Goal: Ask a question: Seek information or help from site administrators or community

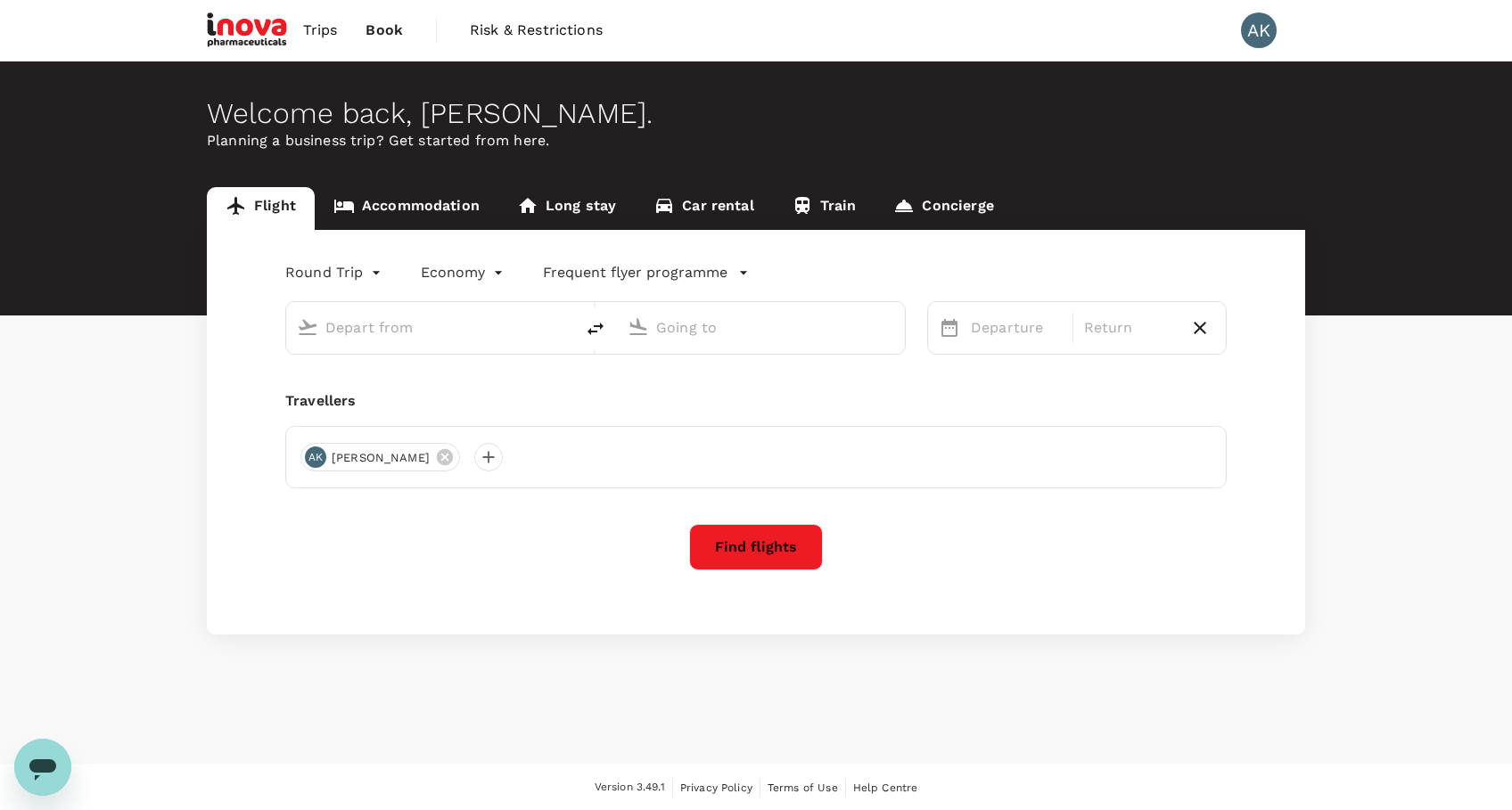
type input "[GEOGRAPHIC_DATA] (DUB)"
type input "[GEOGRAPHIC_DATA], [GEOGRAPHIC_DATA] (any)"
type input "[GEOGRAPHIC_DATA] (DUB)"
type input "[GEOGRAPHIC_DATA], [GEOGRAPHIC_DATA] (any)"
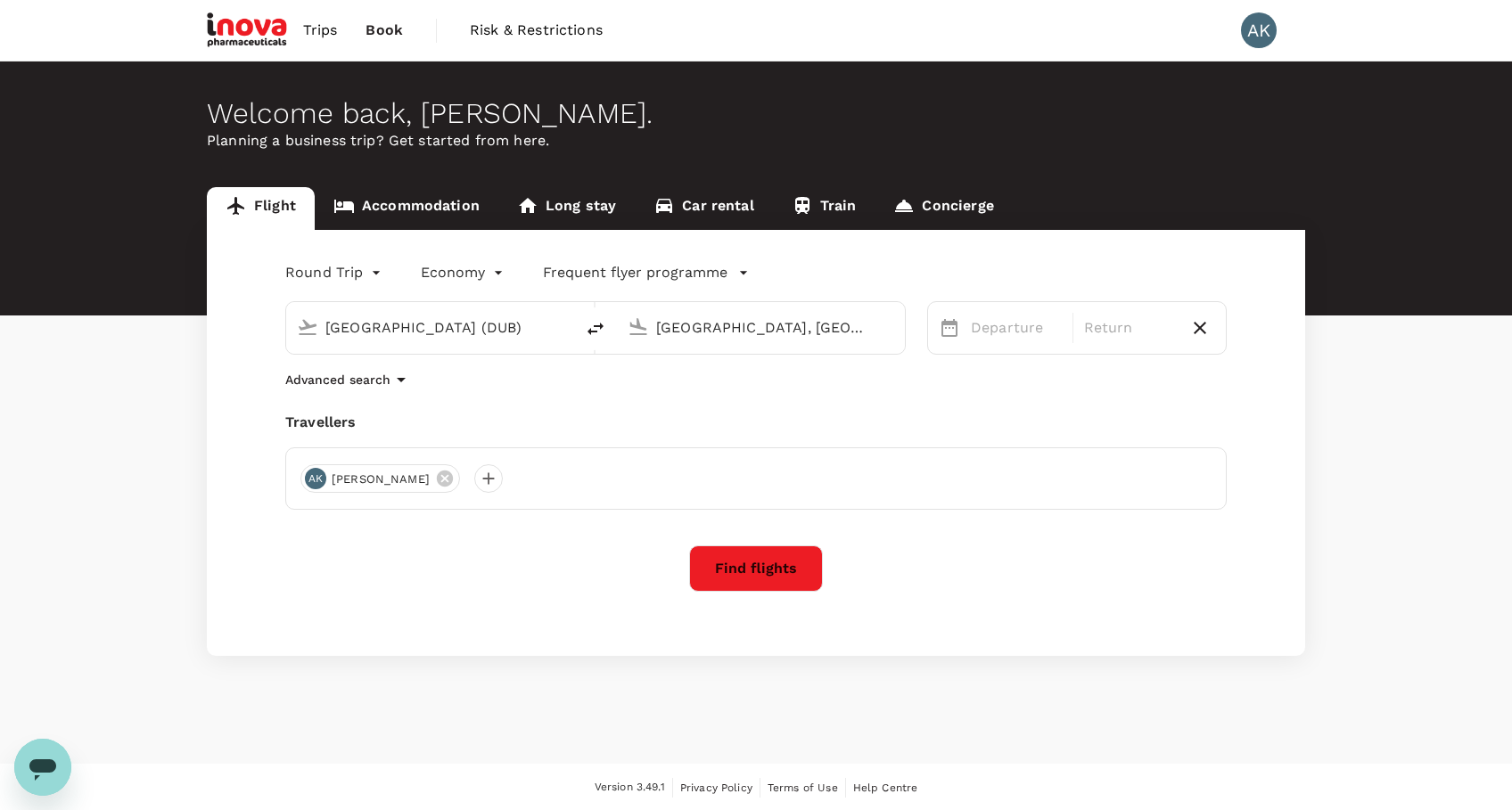
click at [38, 769] on icon "Open messaging window" at bounding box center [42, 769] width 27 height 21
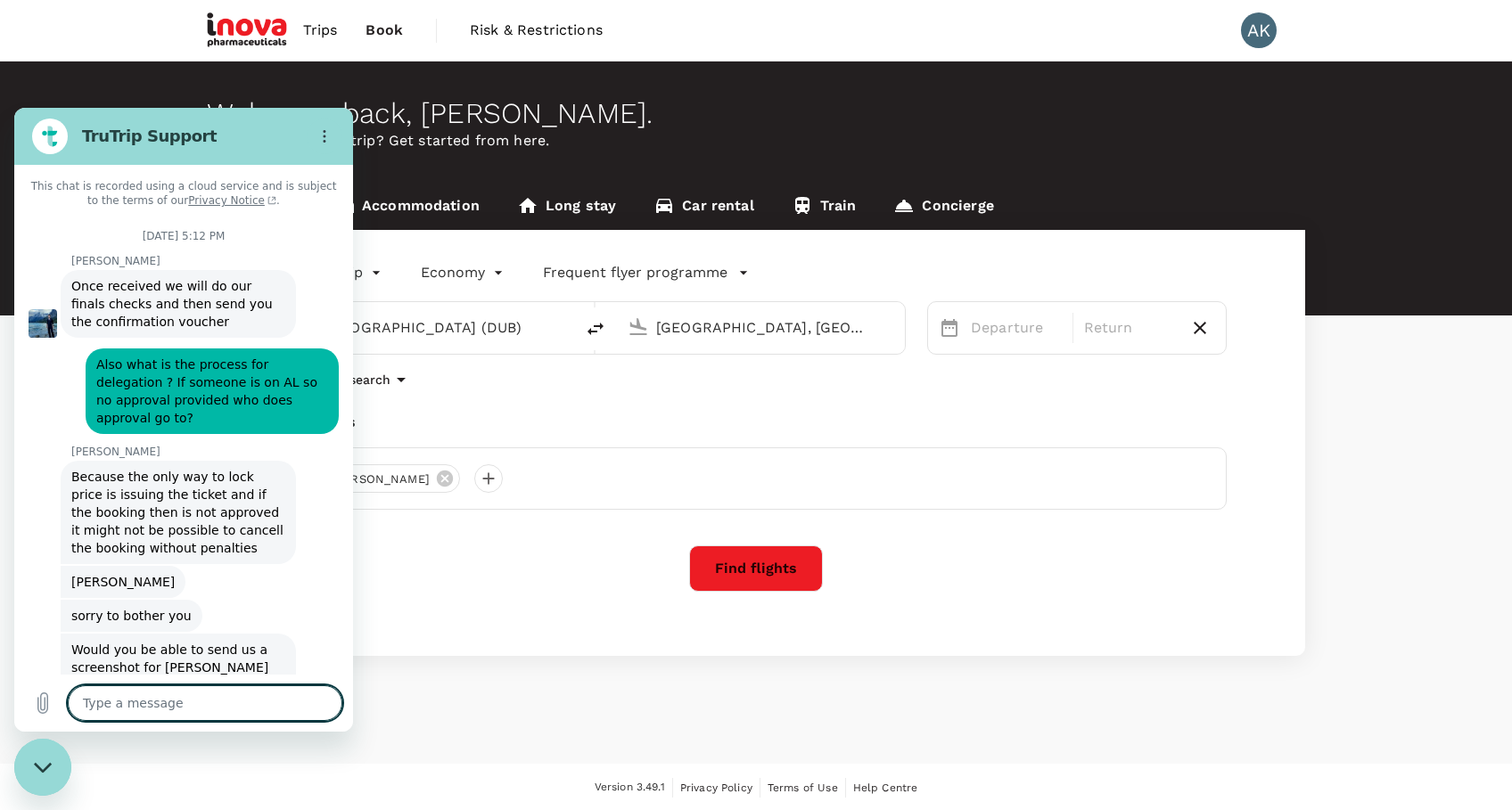
scroll to position [7192, 0]
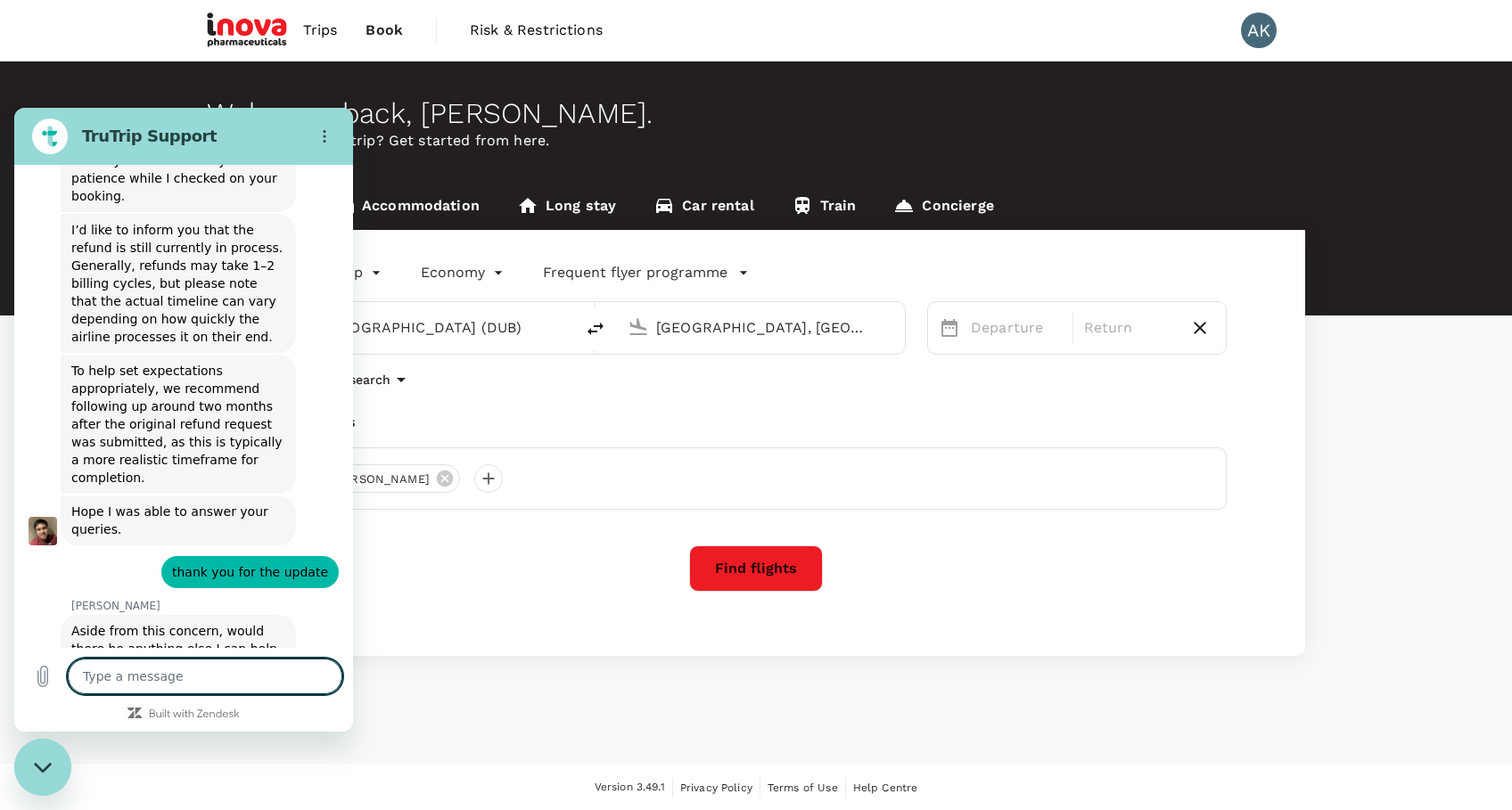
type textarea "H"
type textarea "x"
type textarea "HI"
type textarea "x"
type textarea "HI"
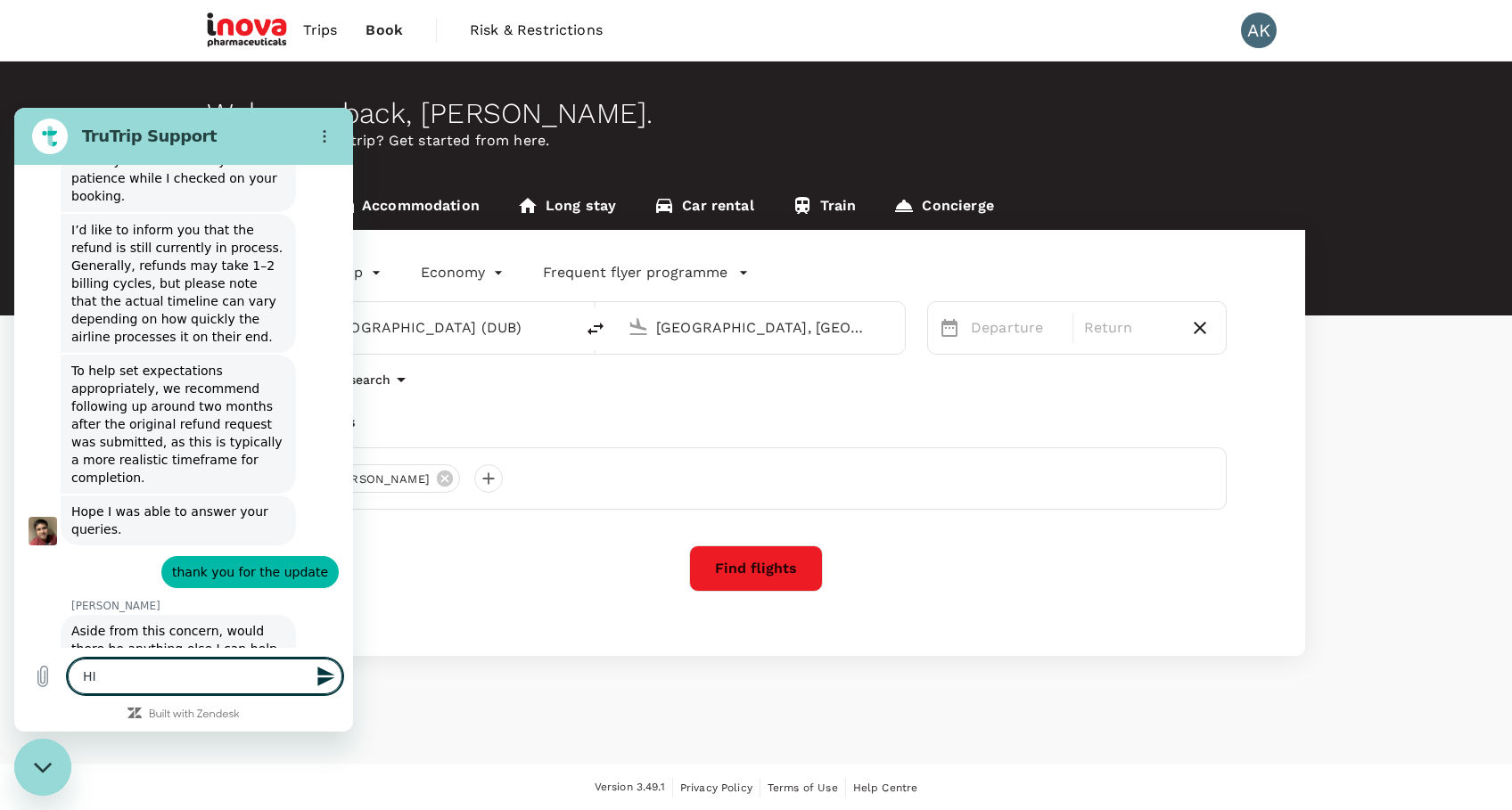
type textarea "x"
type textarea "HI a"
type textarea "x"
type textarea "HI al"
type textarea "x"
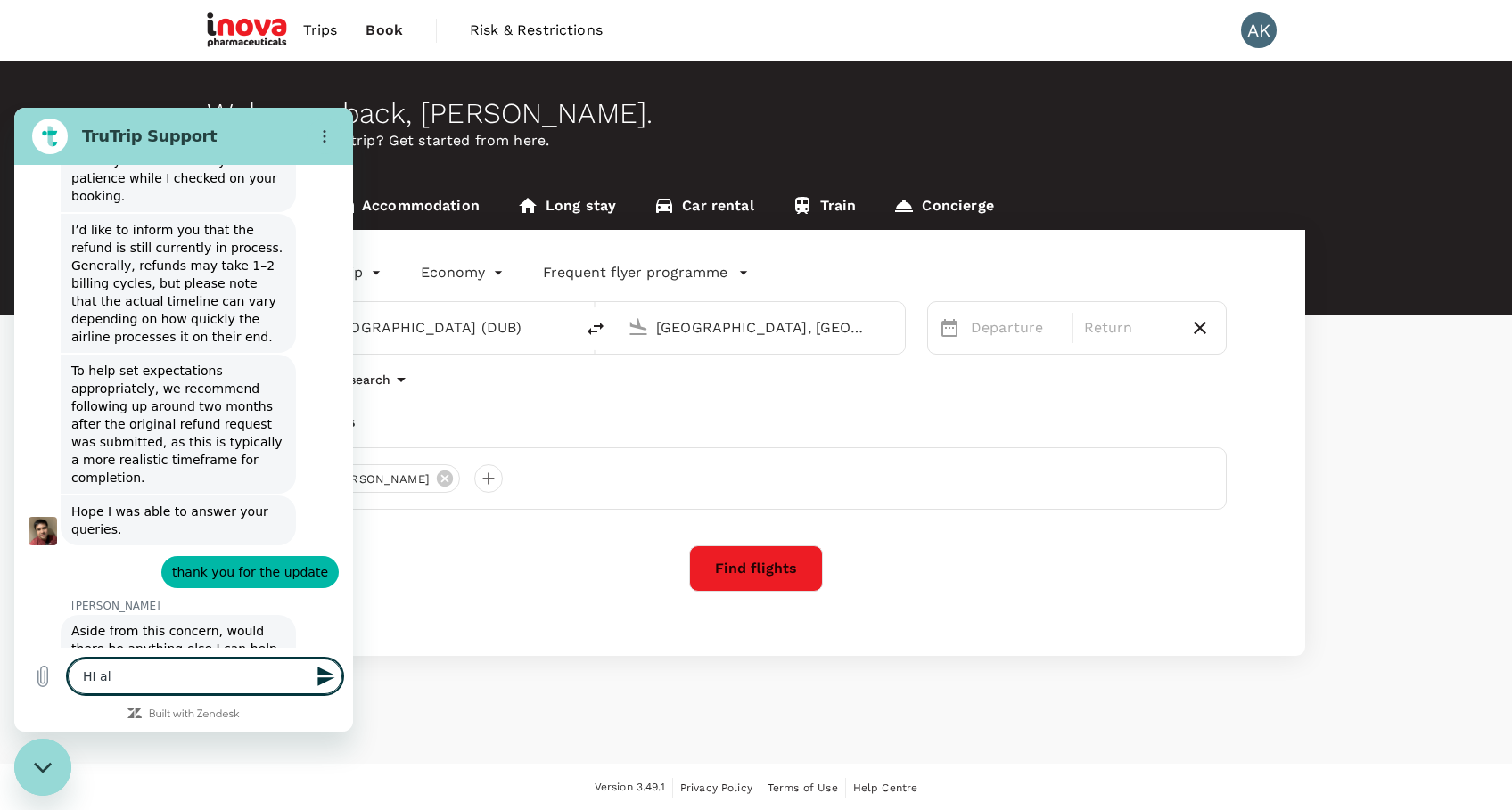
type textarea "HI all"
type textarea "x"
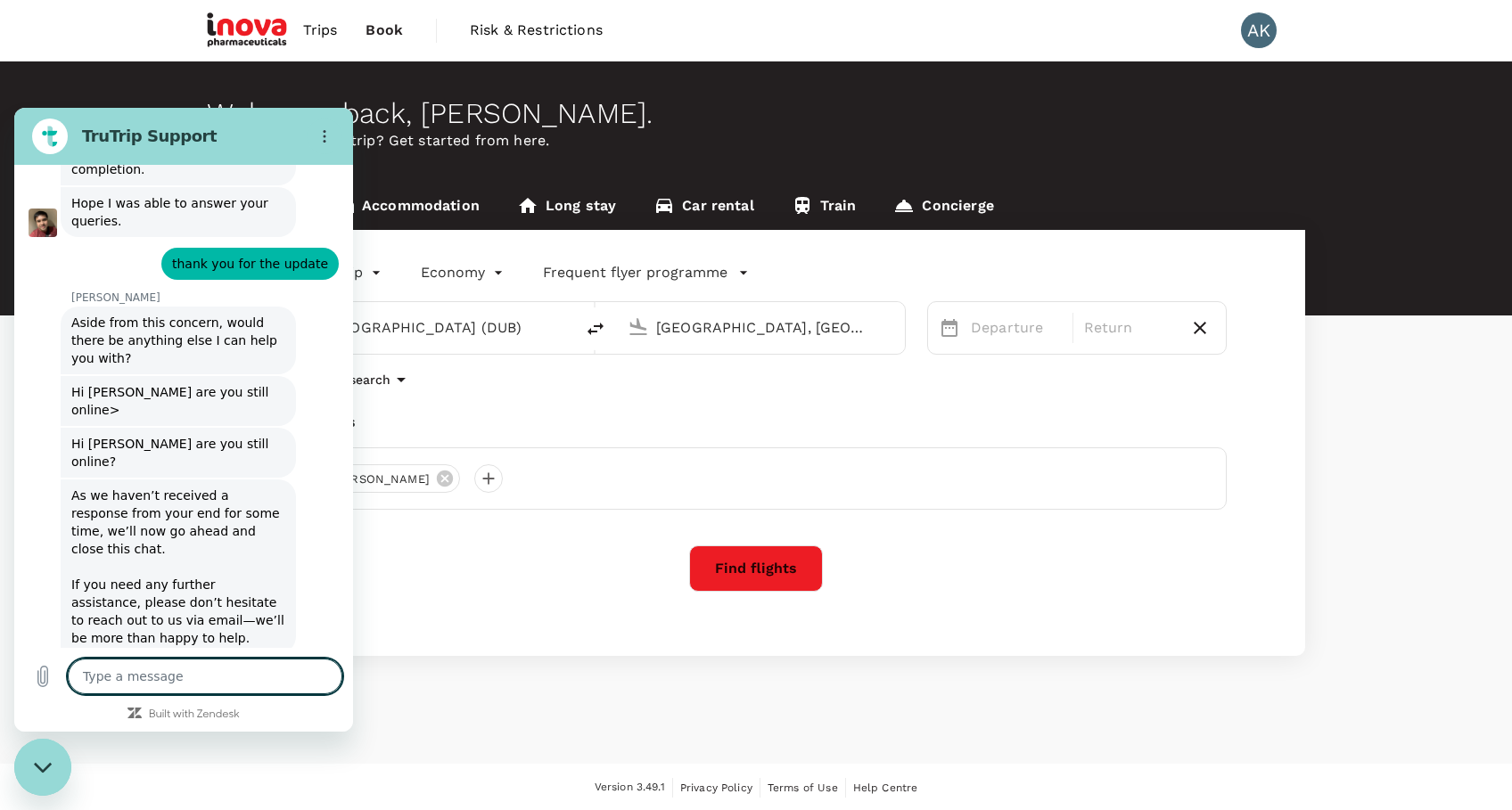
scroll to position [7505, 0]
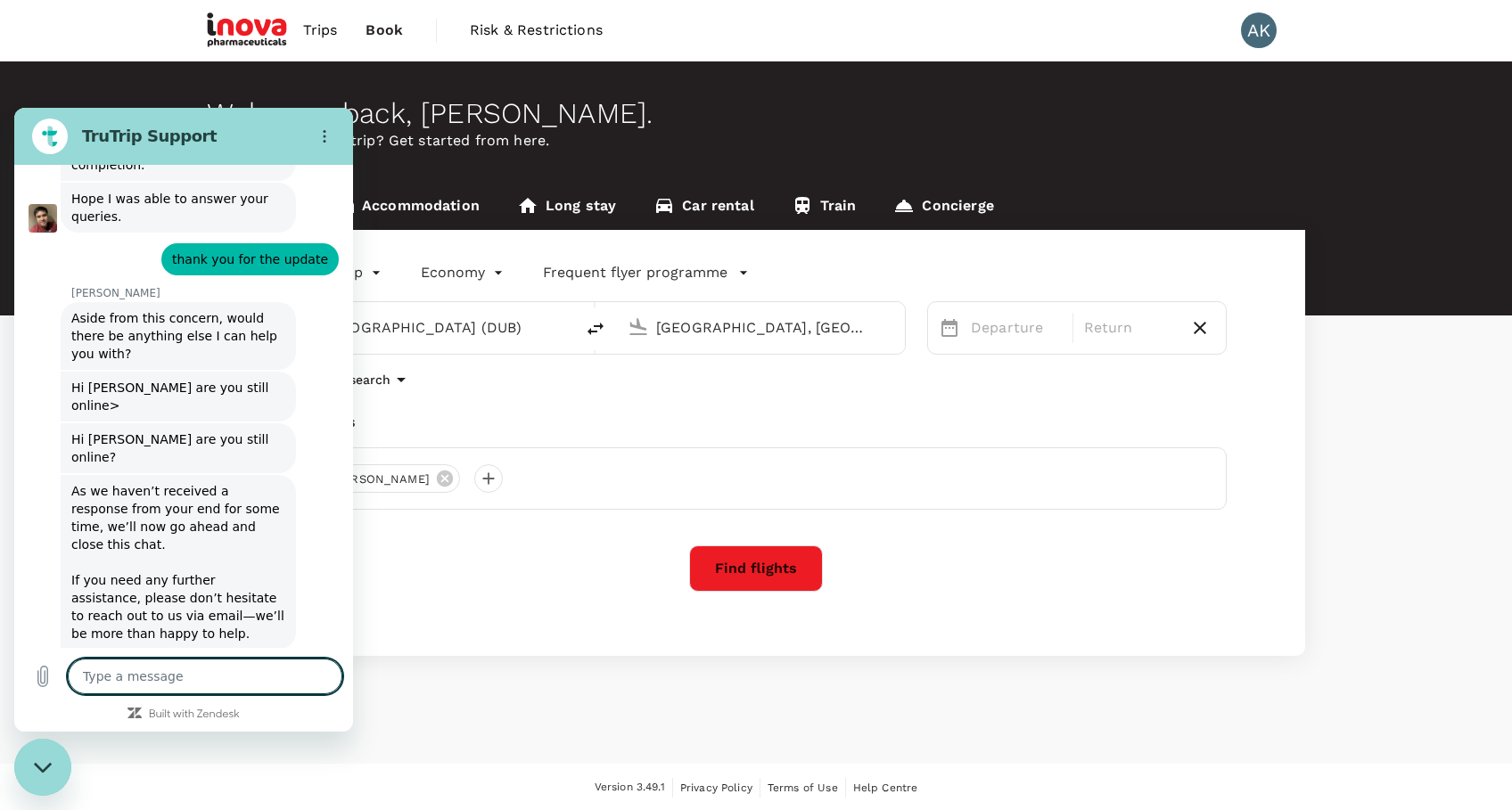
type textarea "x"
drag, startPoint x: 128, startPoint y: 675, endPoint x: 145, endPoint y: 676, distance: 17.0
click at [128, 675] on textarea at bounding box center [205, 676] width 275 height 36
type textarea "C"
type textarea "x"
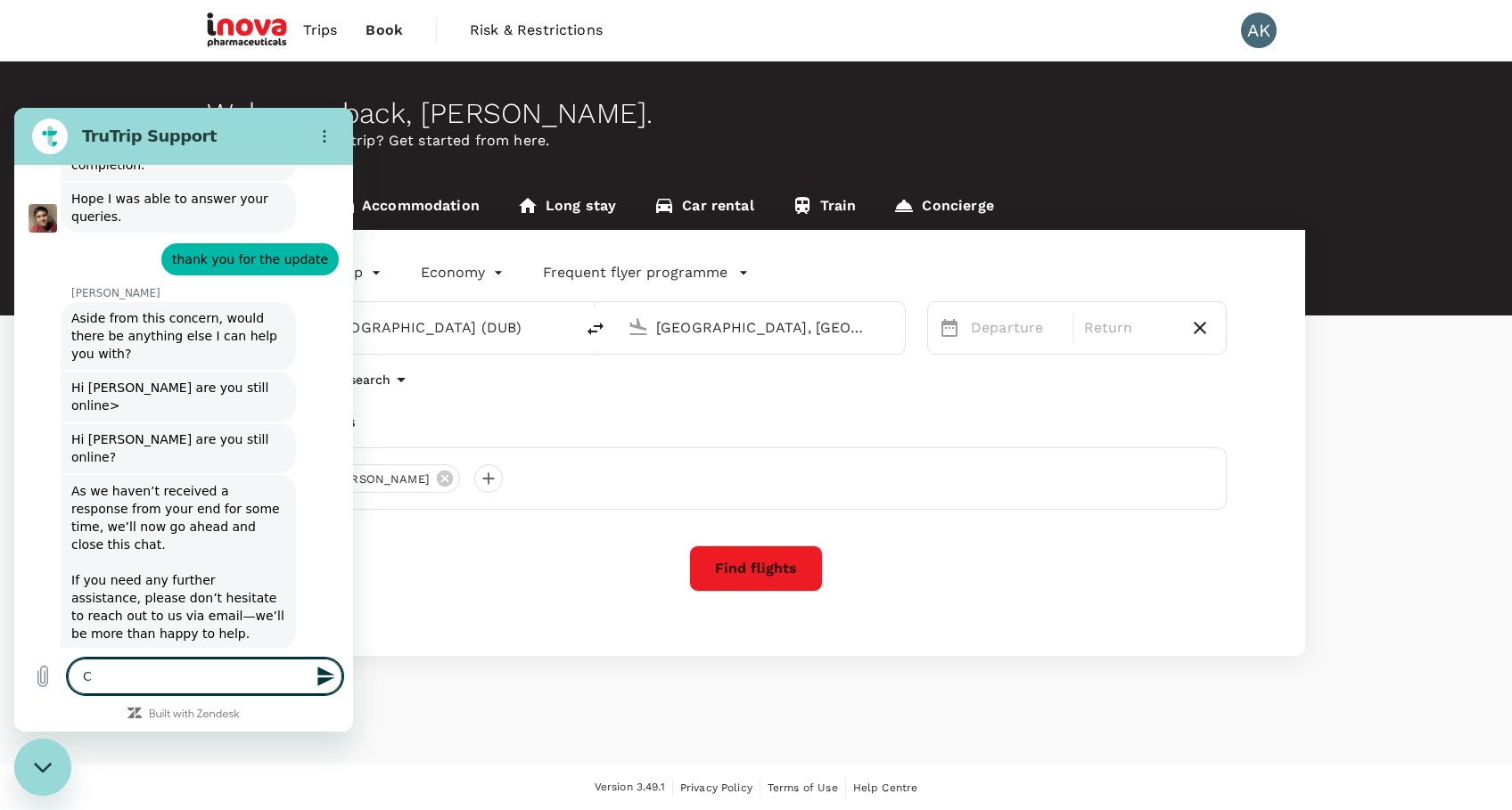
type textarea "x"
type textarea "R"
type textarea "x"
type textarea "Re"
type textarea "x"
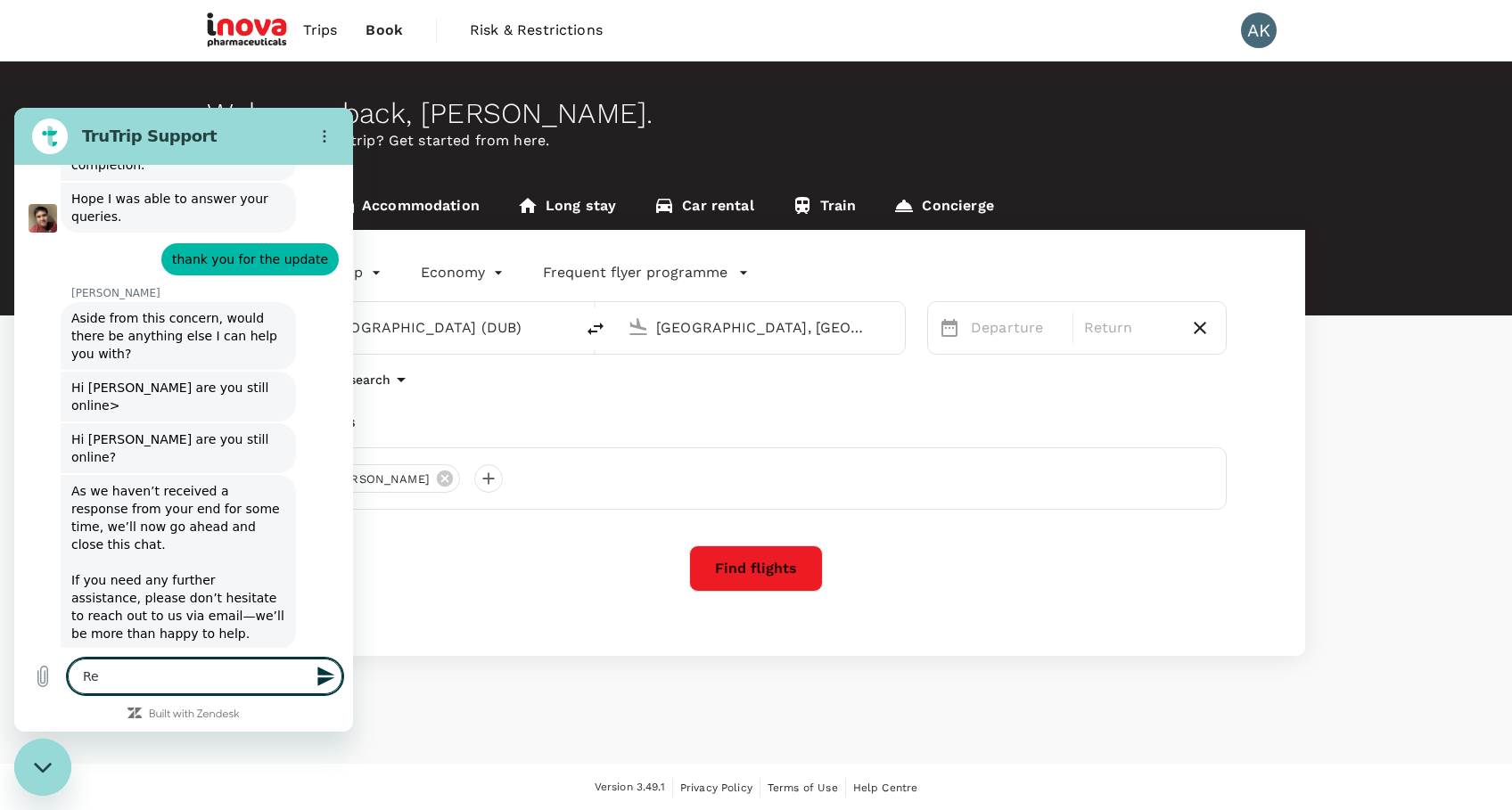
type textarea "Req"
type textarea "x"
type textarea "Requ"
type textarea "x"
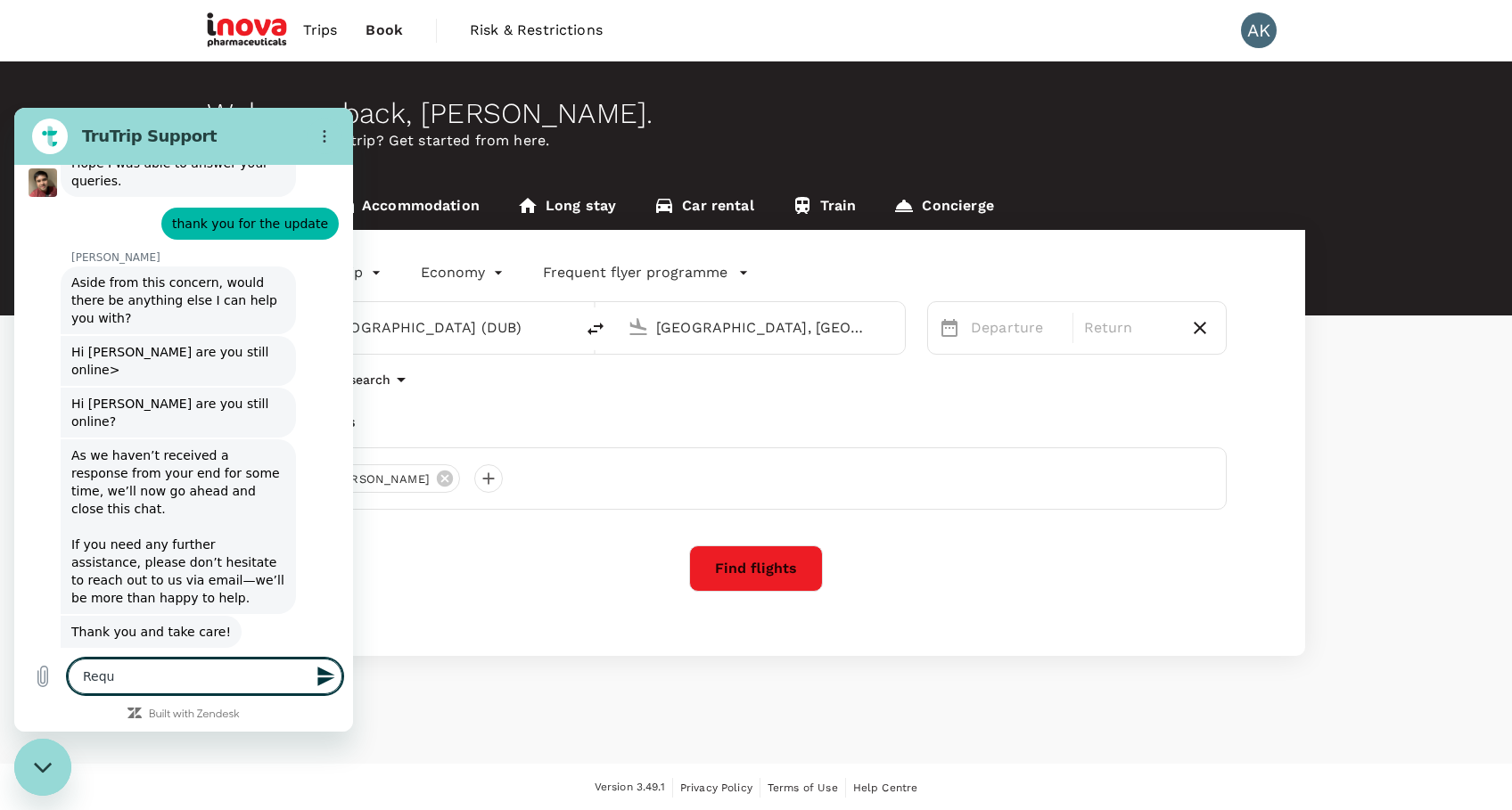
type textarea "Reque"
type textarea "x"
type textarea "Reques"
type textarea "x"
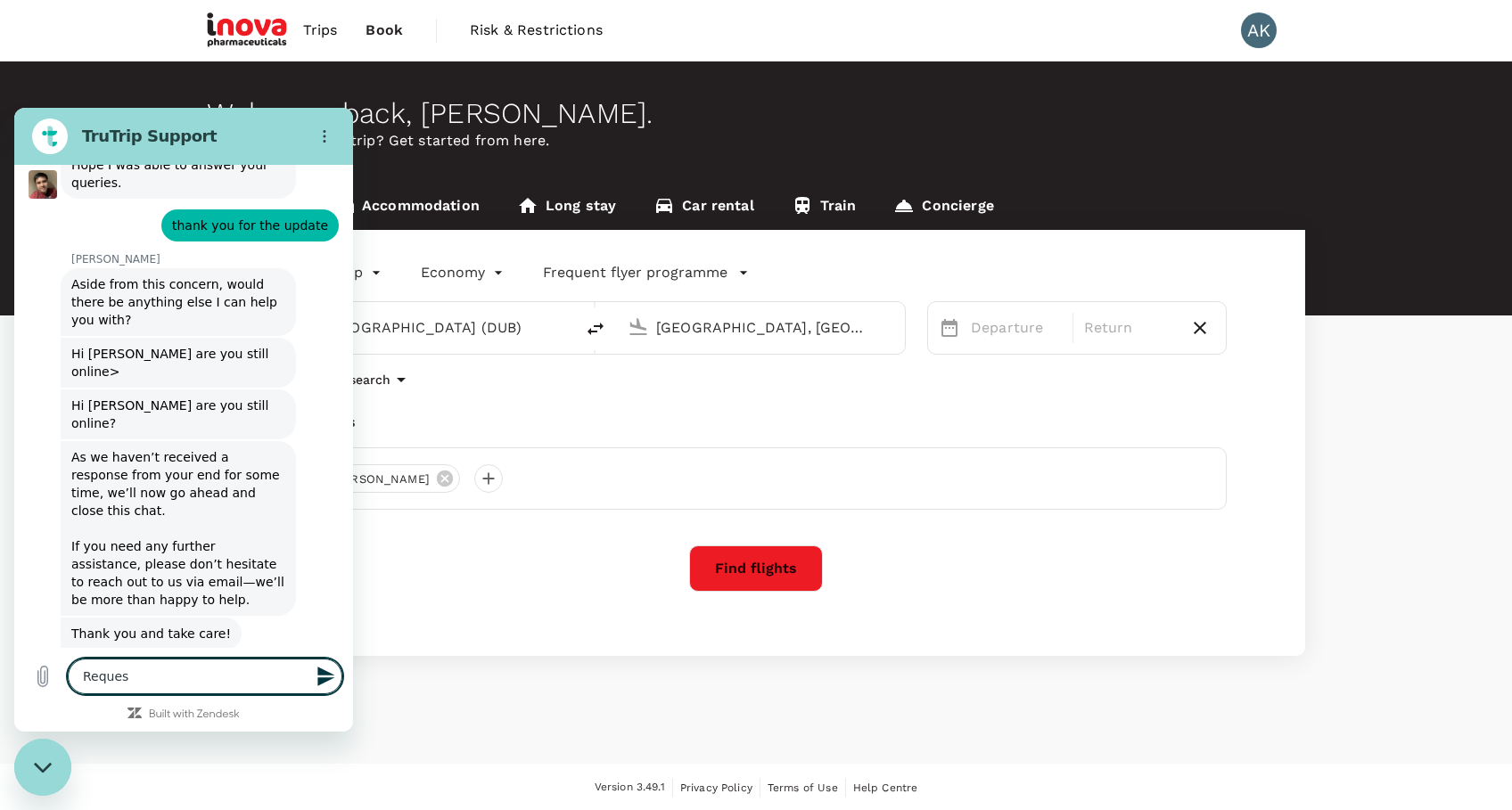
type textarea "Request"
type textarea "x"
type textarea "Requestr"
type textarea "x"
type textarea "Request"
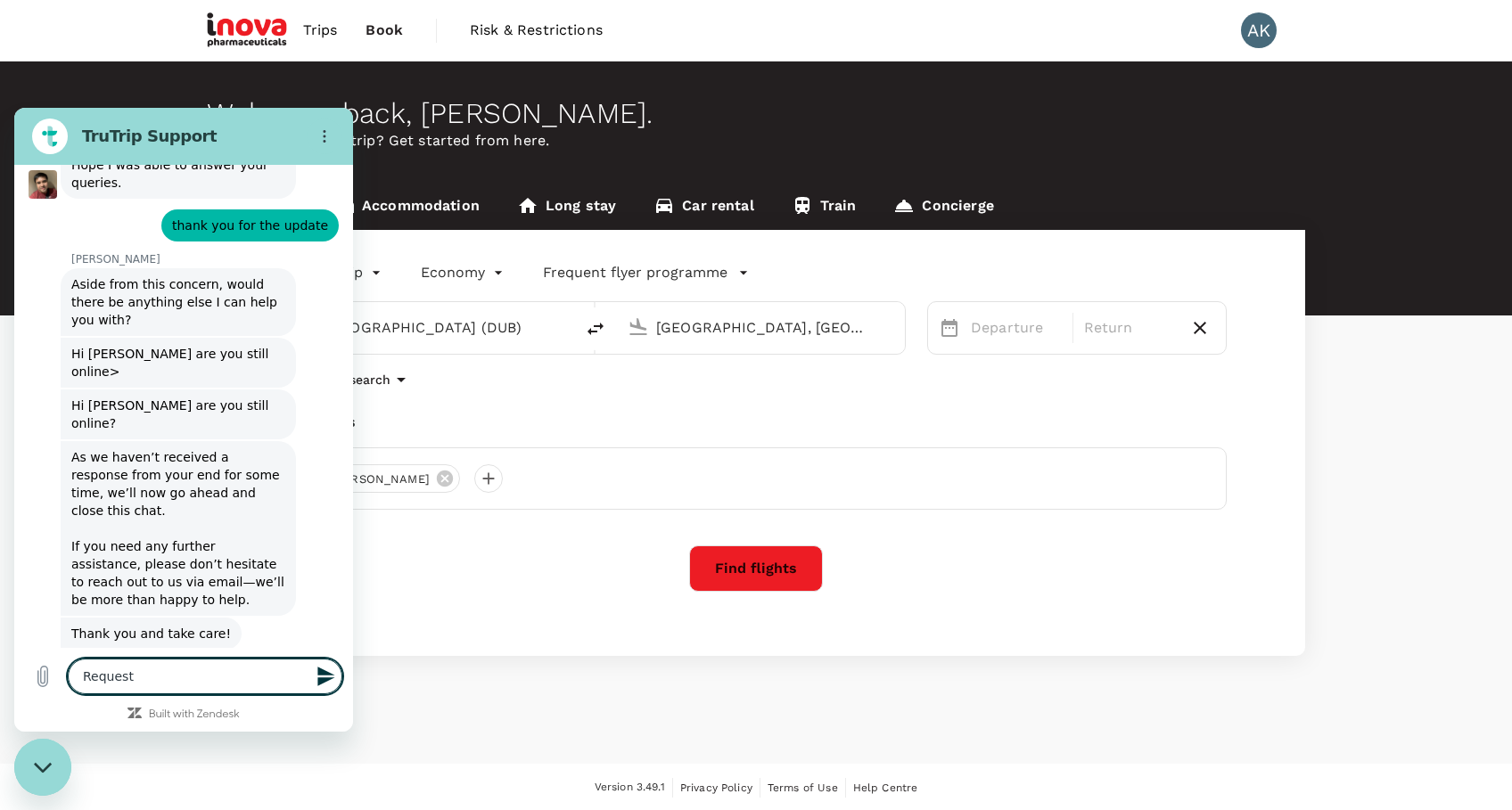
type textarea "x"
type textarea "Request"
type textarea "x"
paste textarea "158880"
type textarea "Request 158880"
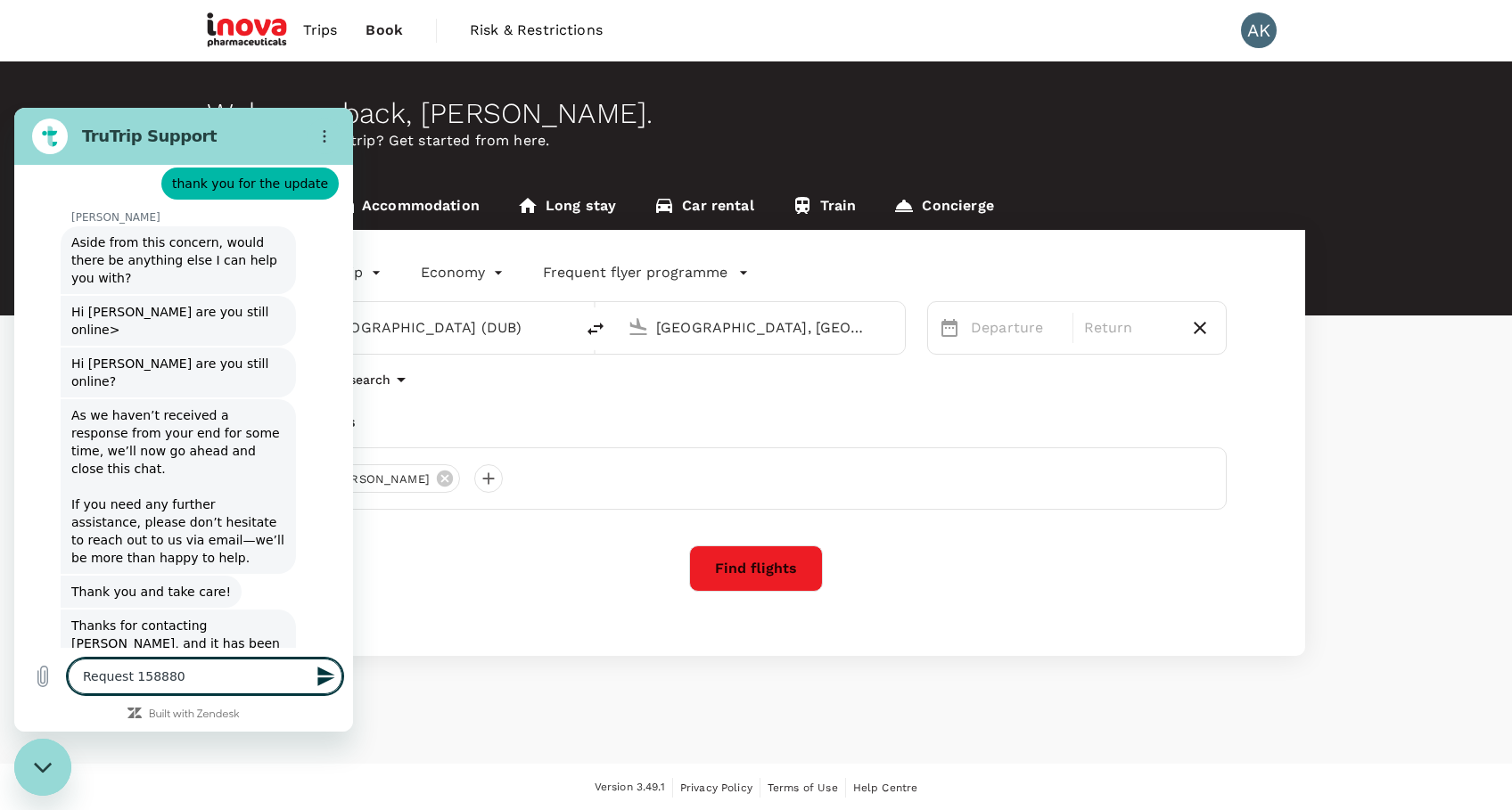
type textarea "x"
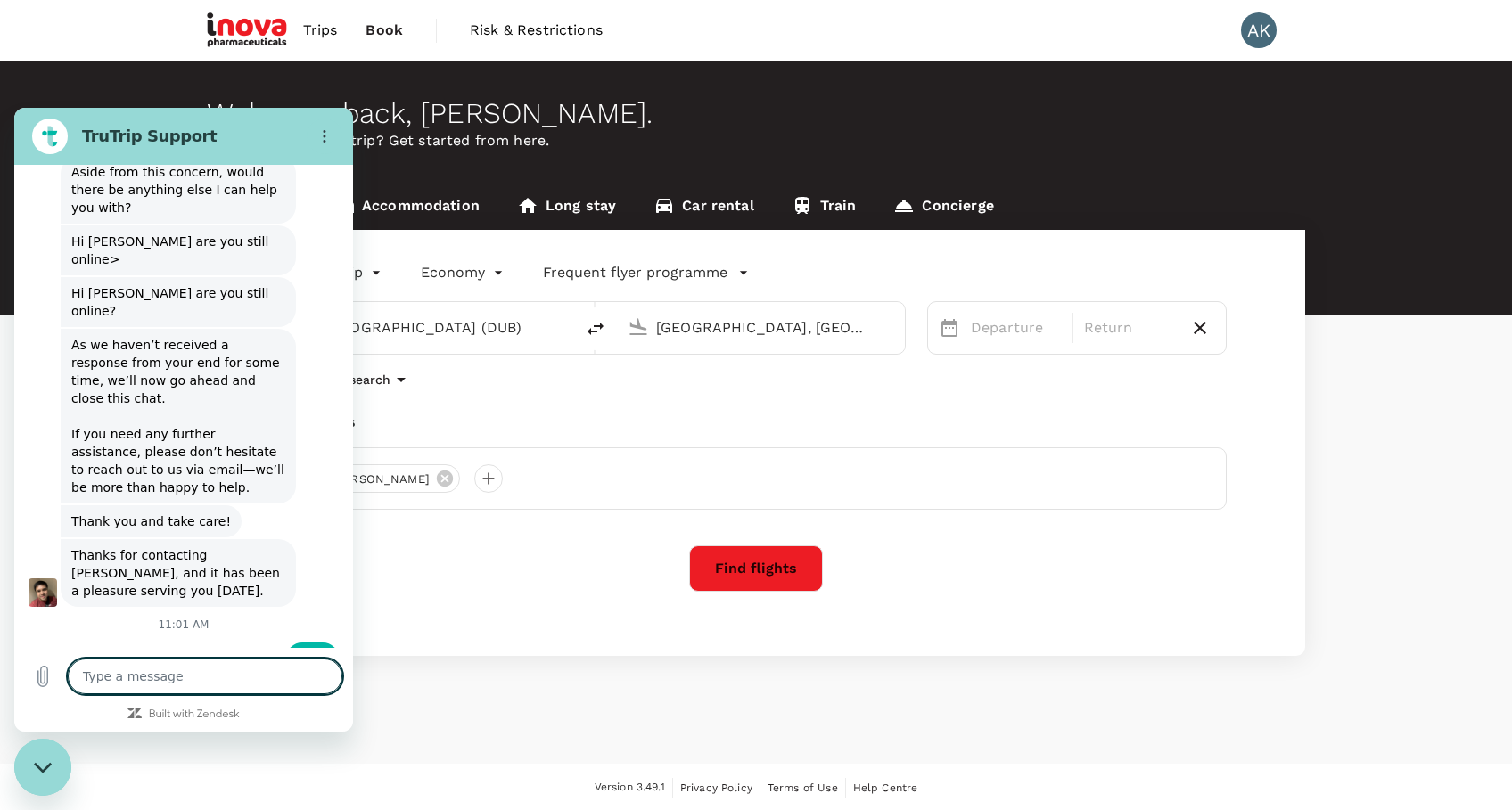
scroll to position [7658, 0]
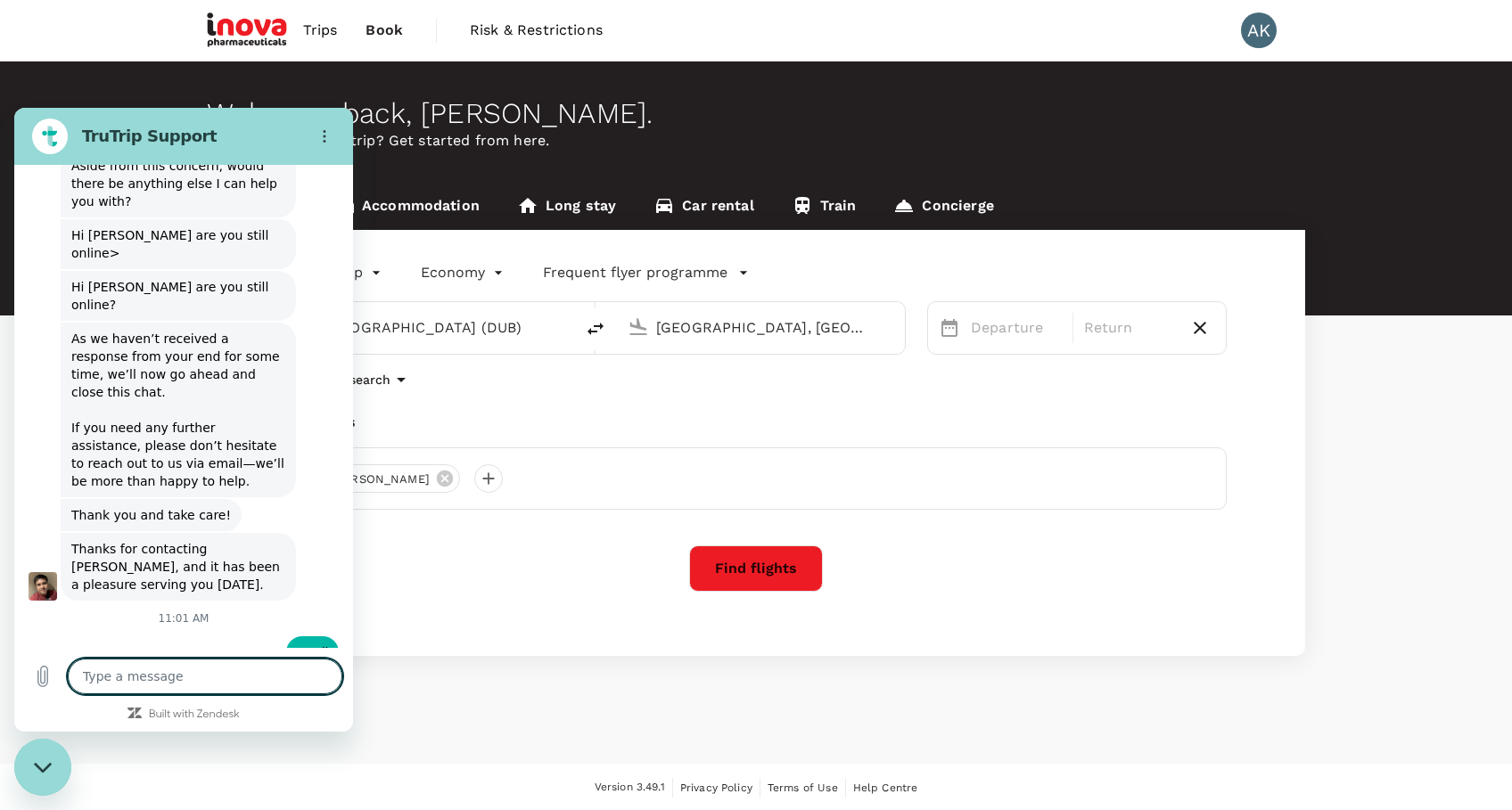
type textarea "x"
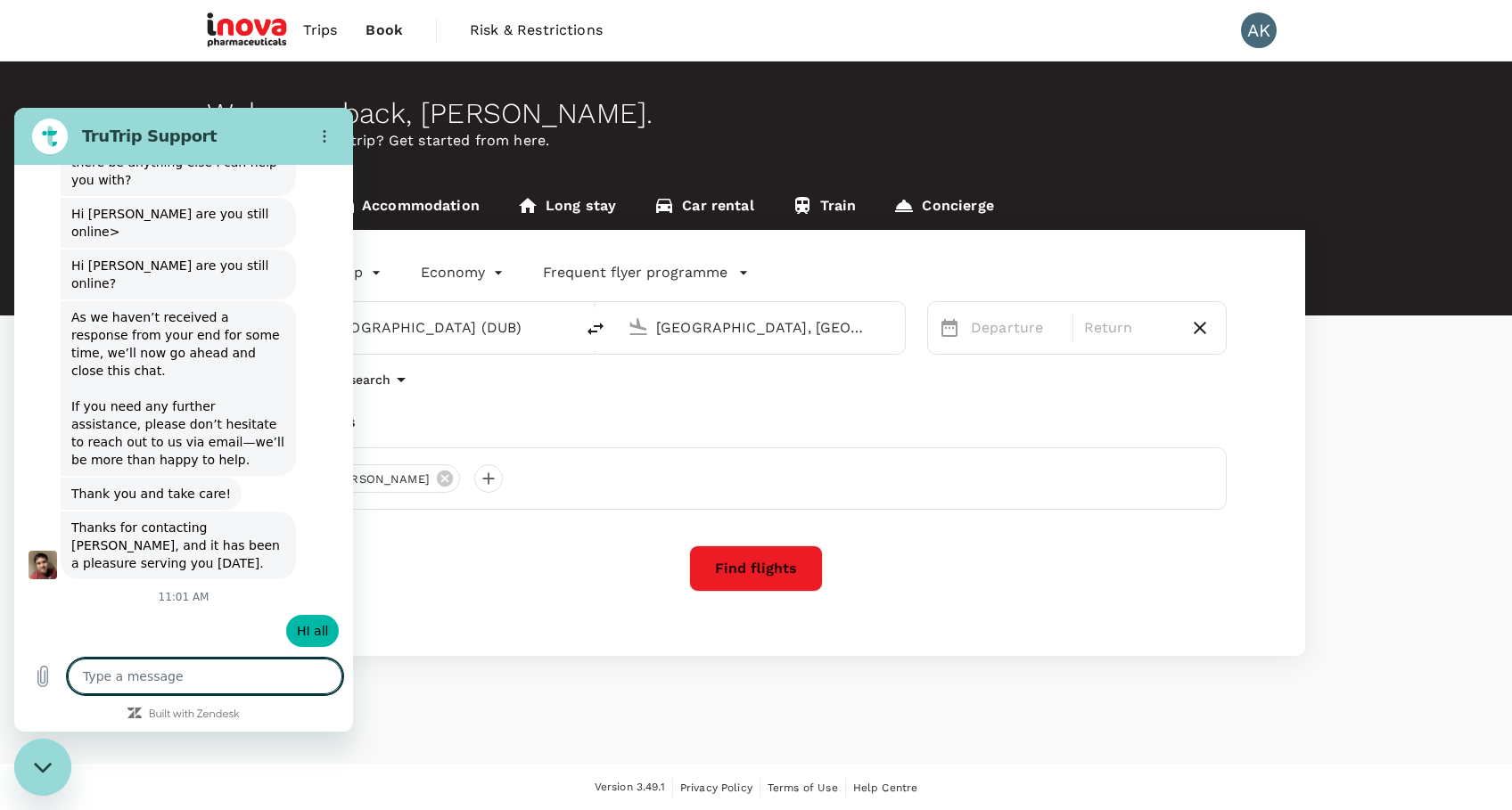
scroll to position [7684, 0]
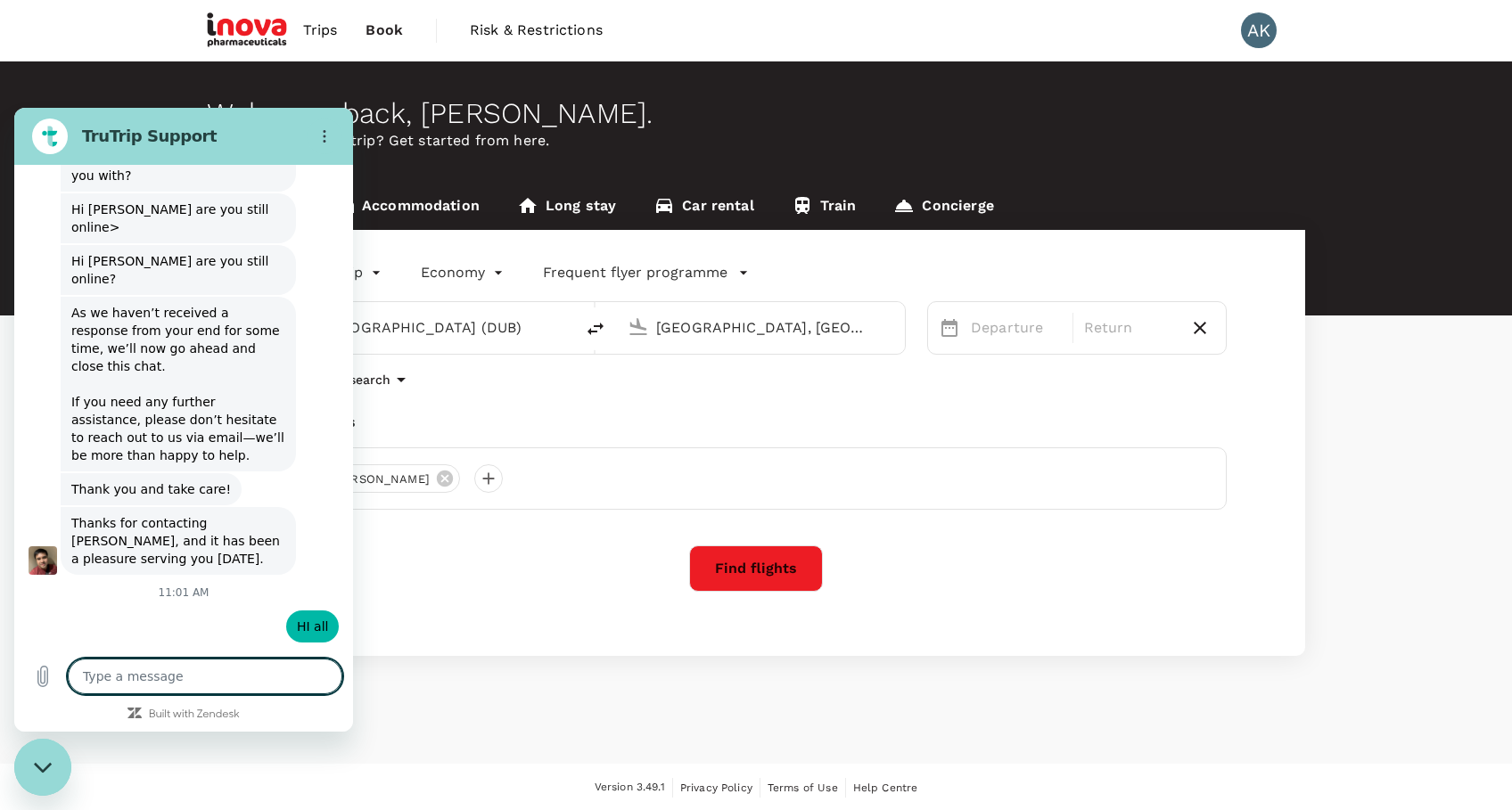
type textarea "H"
type textarea "x"
type textarea "He"
type textarea "x"
type textarea "Hel"
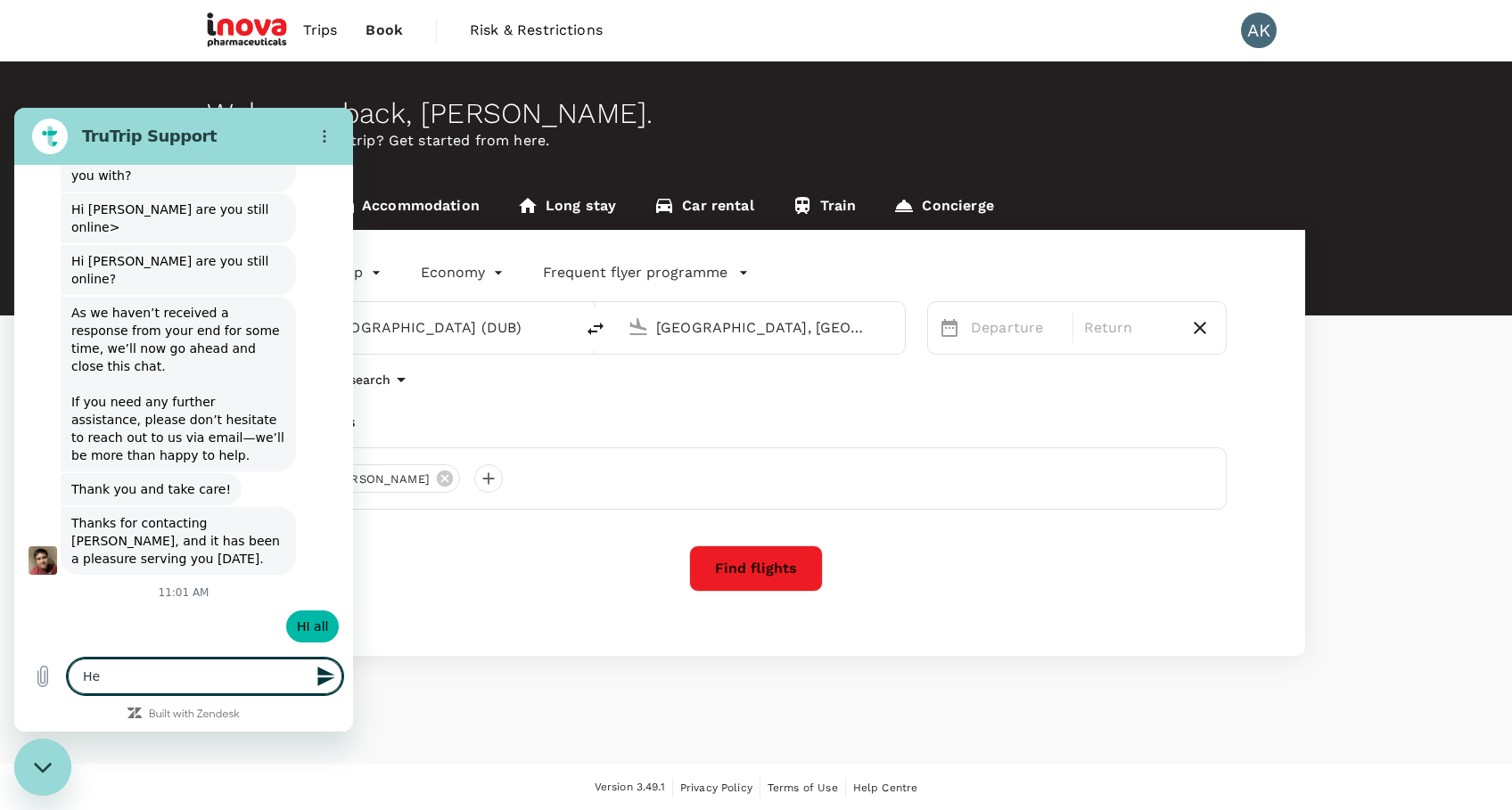
type textarea "x"
type textarea "Hell"
type textarea "x"
type textarea "Hello"
type textarea "x"
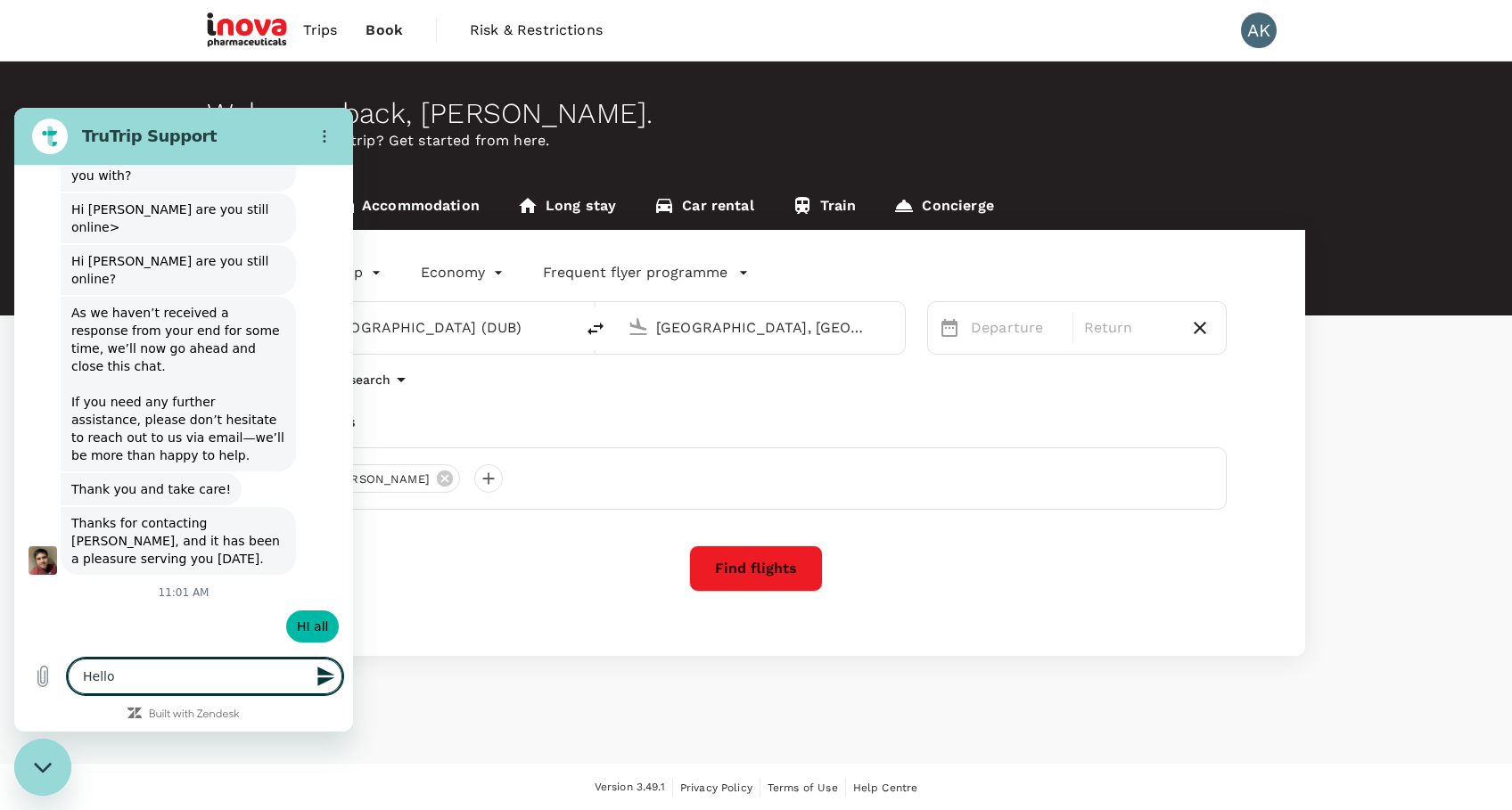
type textarea "Hello,"
type textarea "x"
type textarea "Hello,"
type textarea "x"
type textarea "Hello, c"
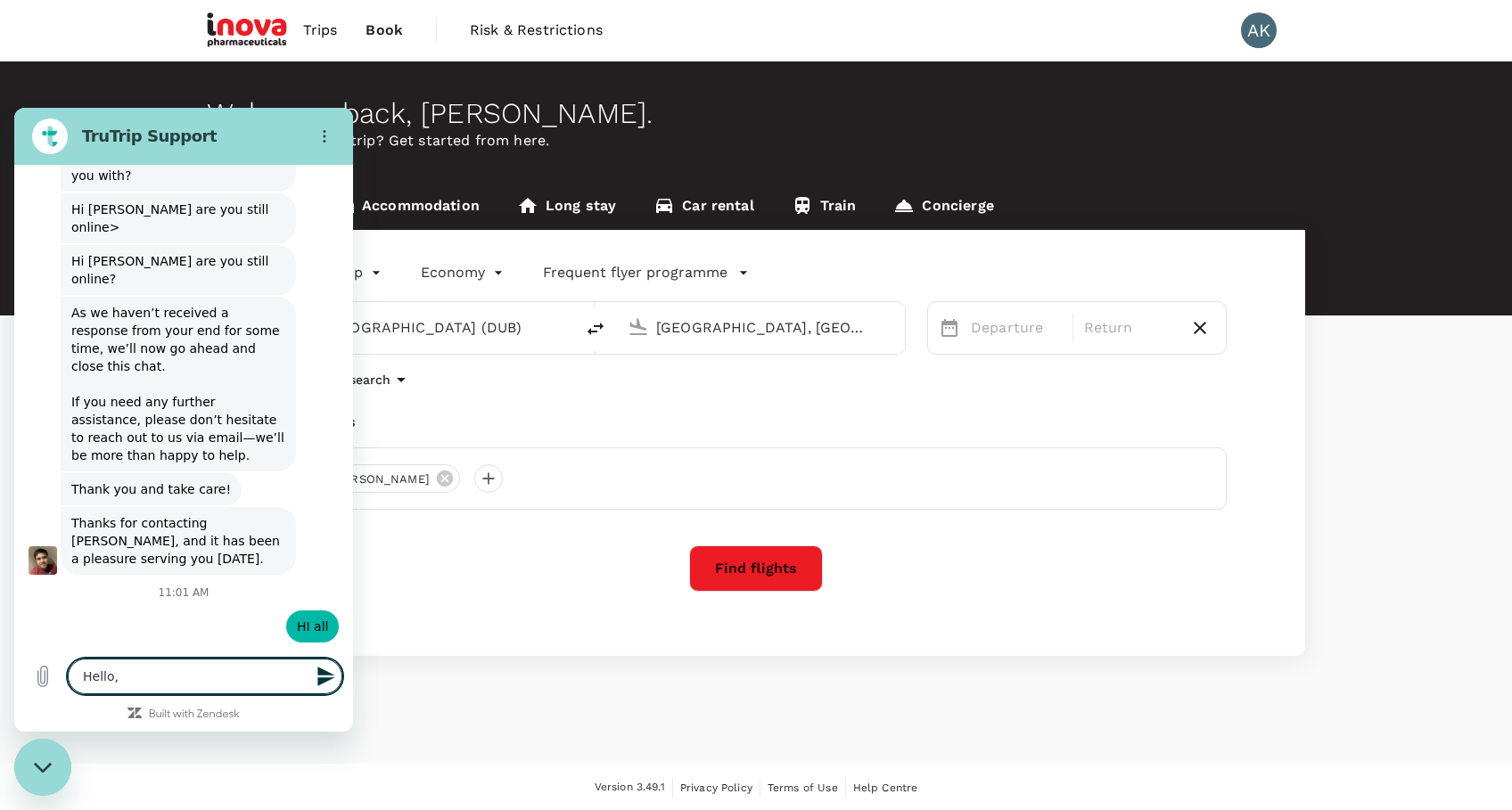
type textarea "x"
type textarea "Hello, co"
type textarea "x"
type textarea "Hello, cou"
type textarea "x"
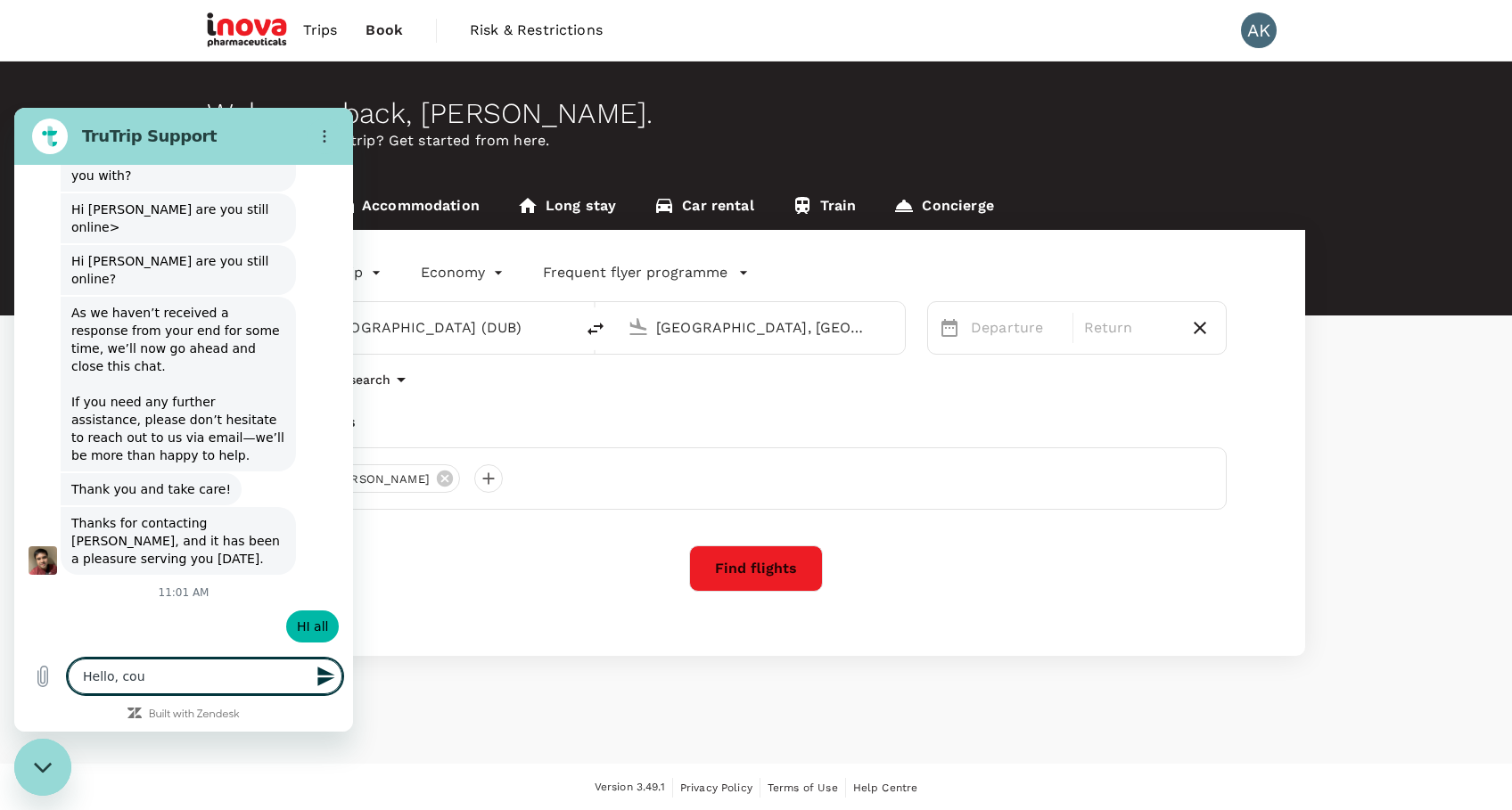
type textarea "Hello, coul"
type textarea "x"
type textarea "Hello, could"
type textarea "x"
type textarea "Hello, could"
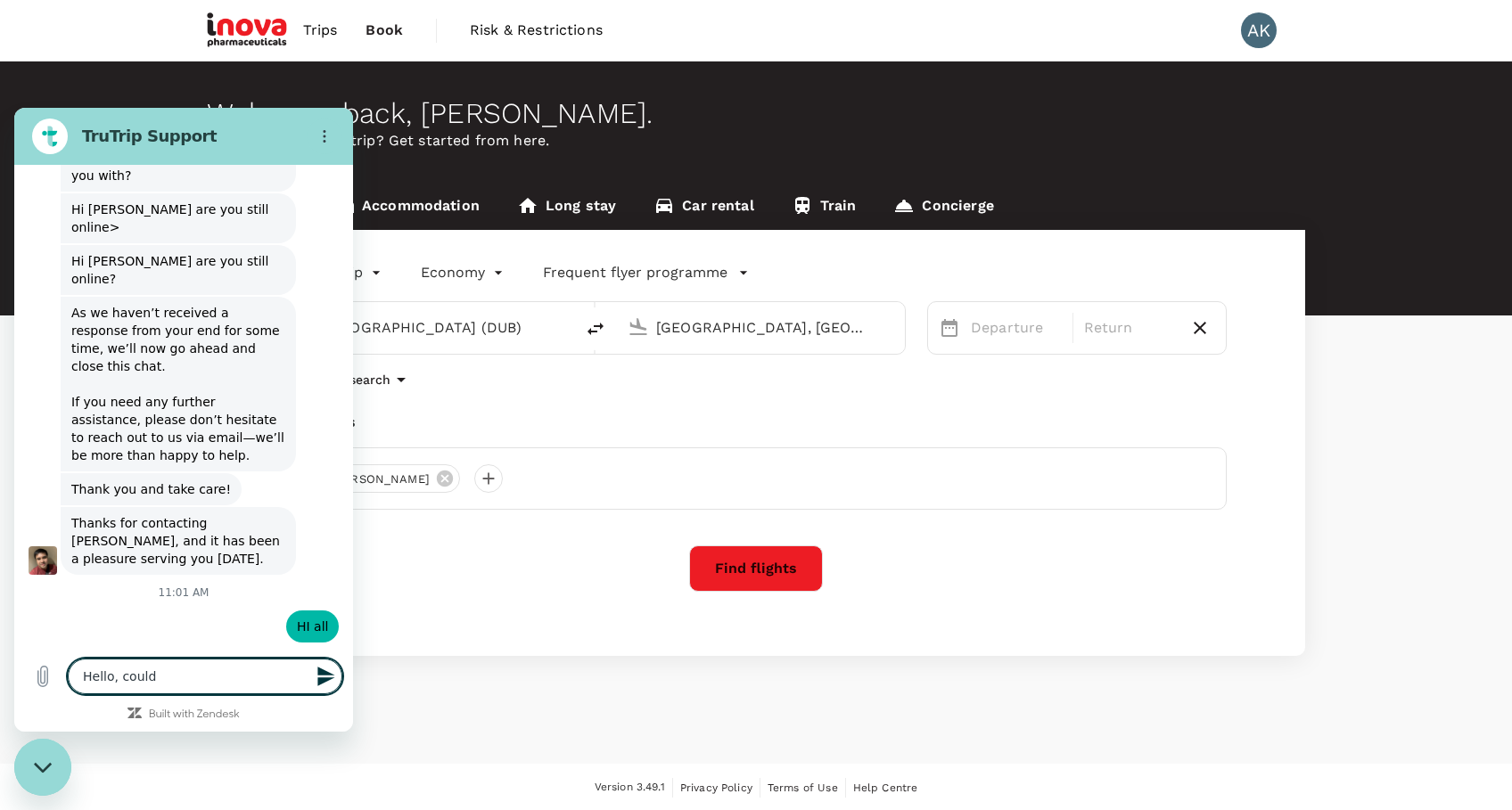
type textarea "x"
type textarea "Hello, could y"
type textarea "x"
type textarea "Hello, could yo"
type textarea "x"
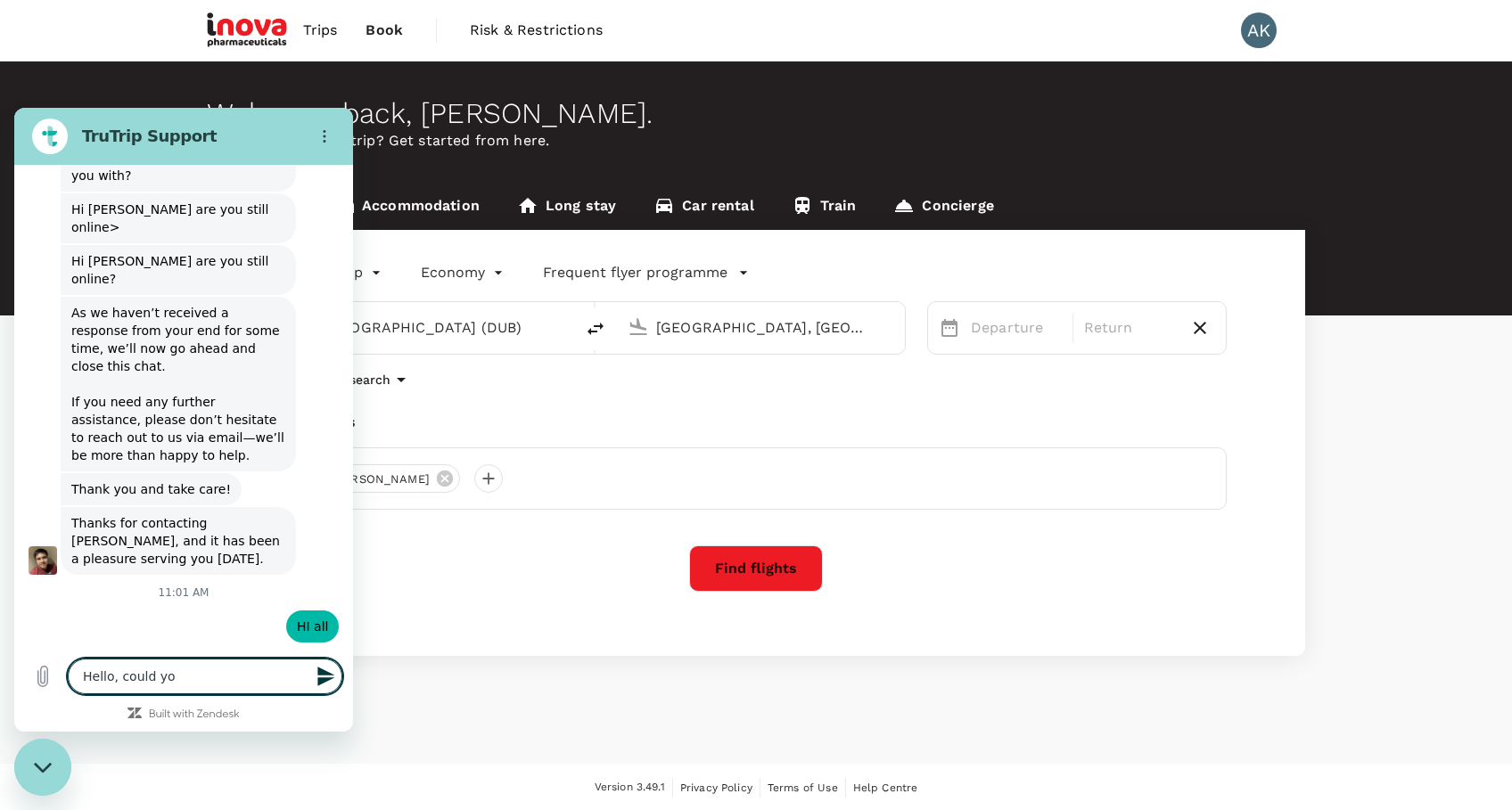
type textarea "Hello, could you"
type textarea "x"
type textarea "Hello, could you"
type textarea "x"
type textarea "Hello, could you p"
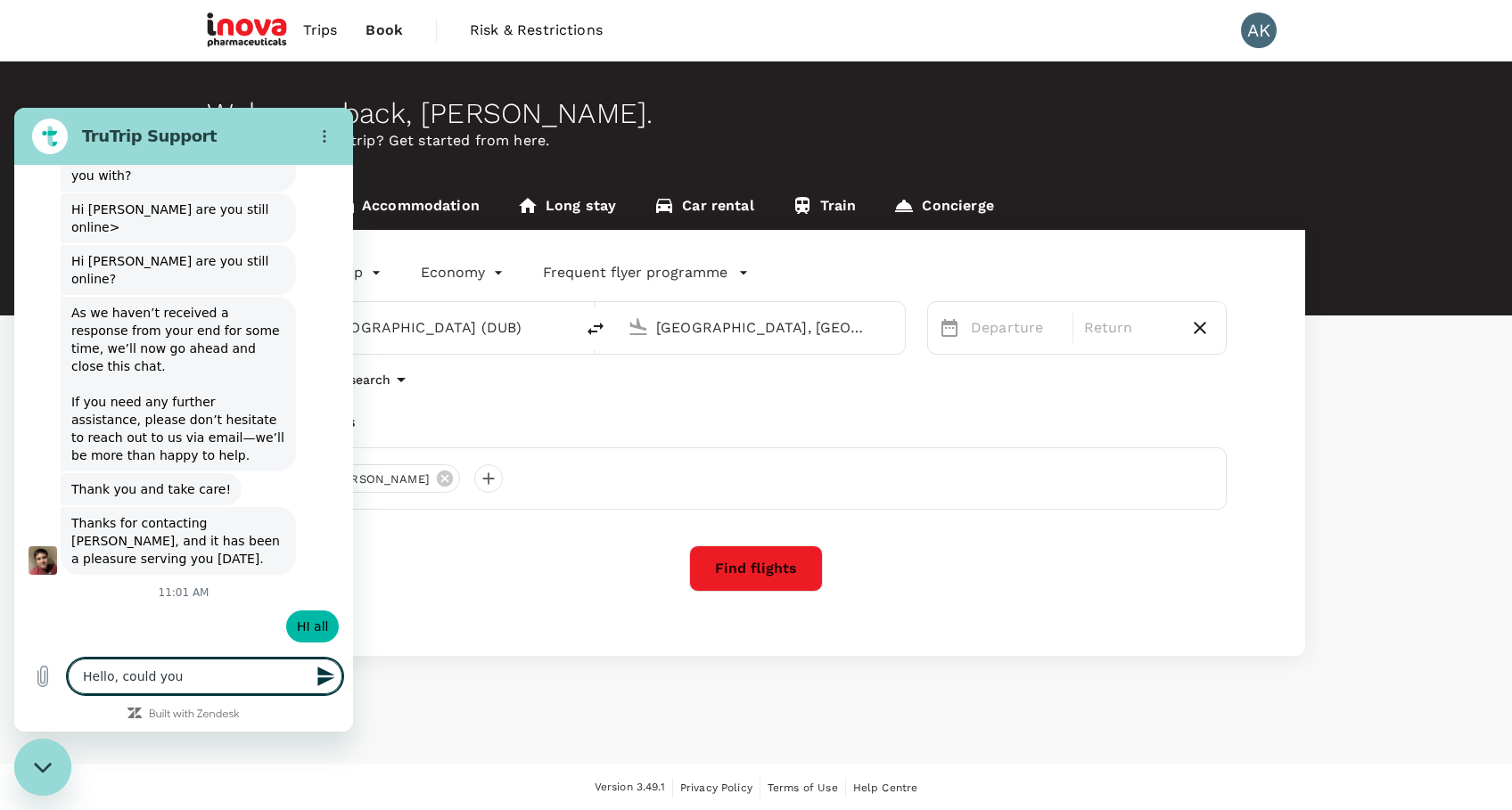
type textarea "x"
type textarea "Hello, could you p;"
type textarea "x"
type textarea "Hello, could you p;le"
type textarea "x"
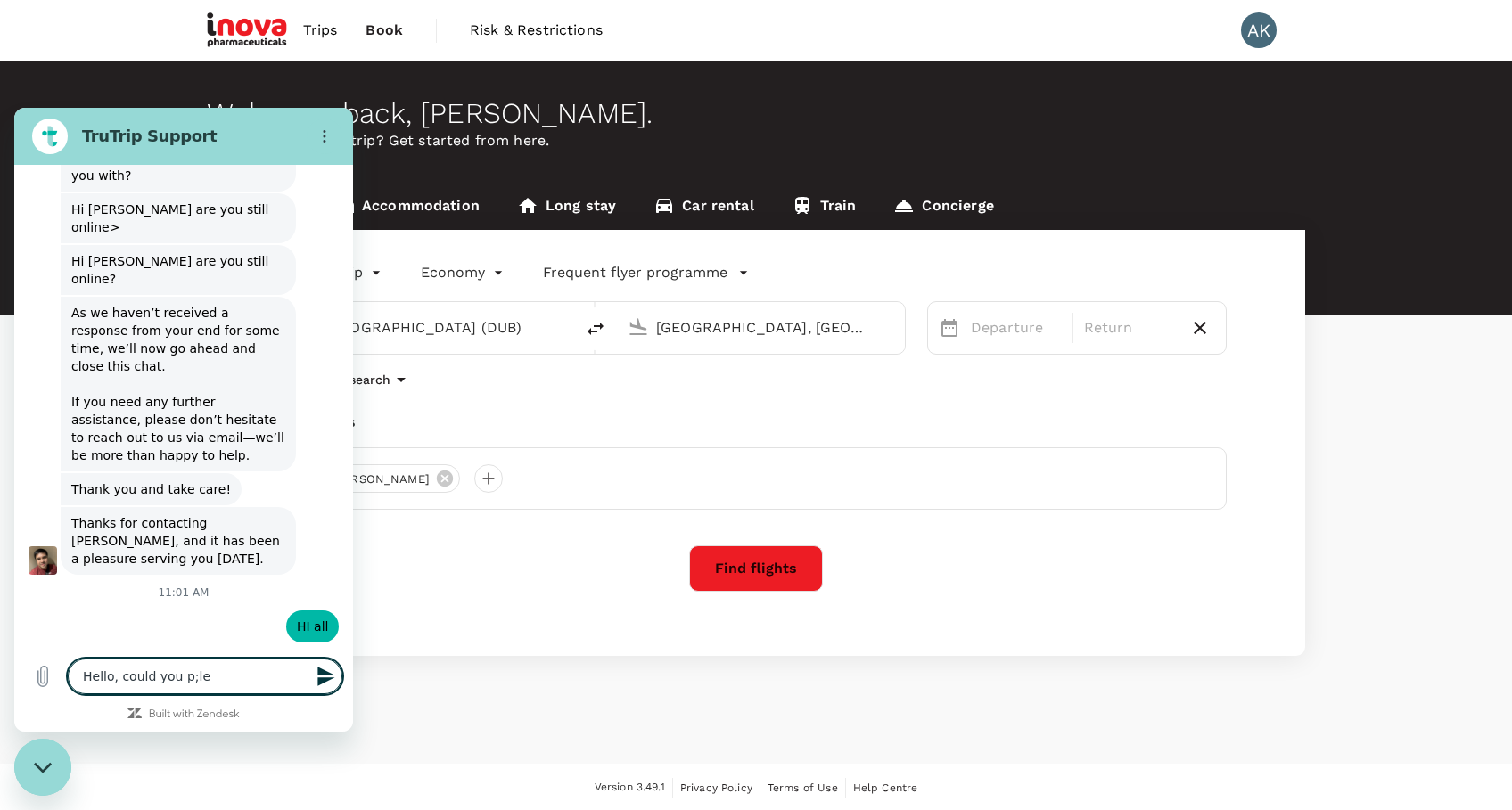
type textarea "Hello, could you p;l"
type textarea "x"
type textarea "Hello, could you p;"
type textarea "x"
type textarea "Hello, could you p"
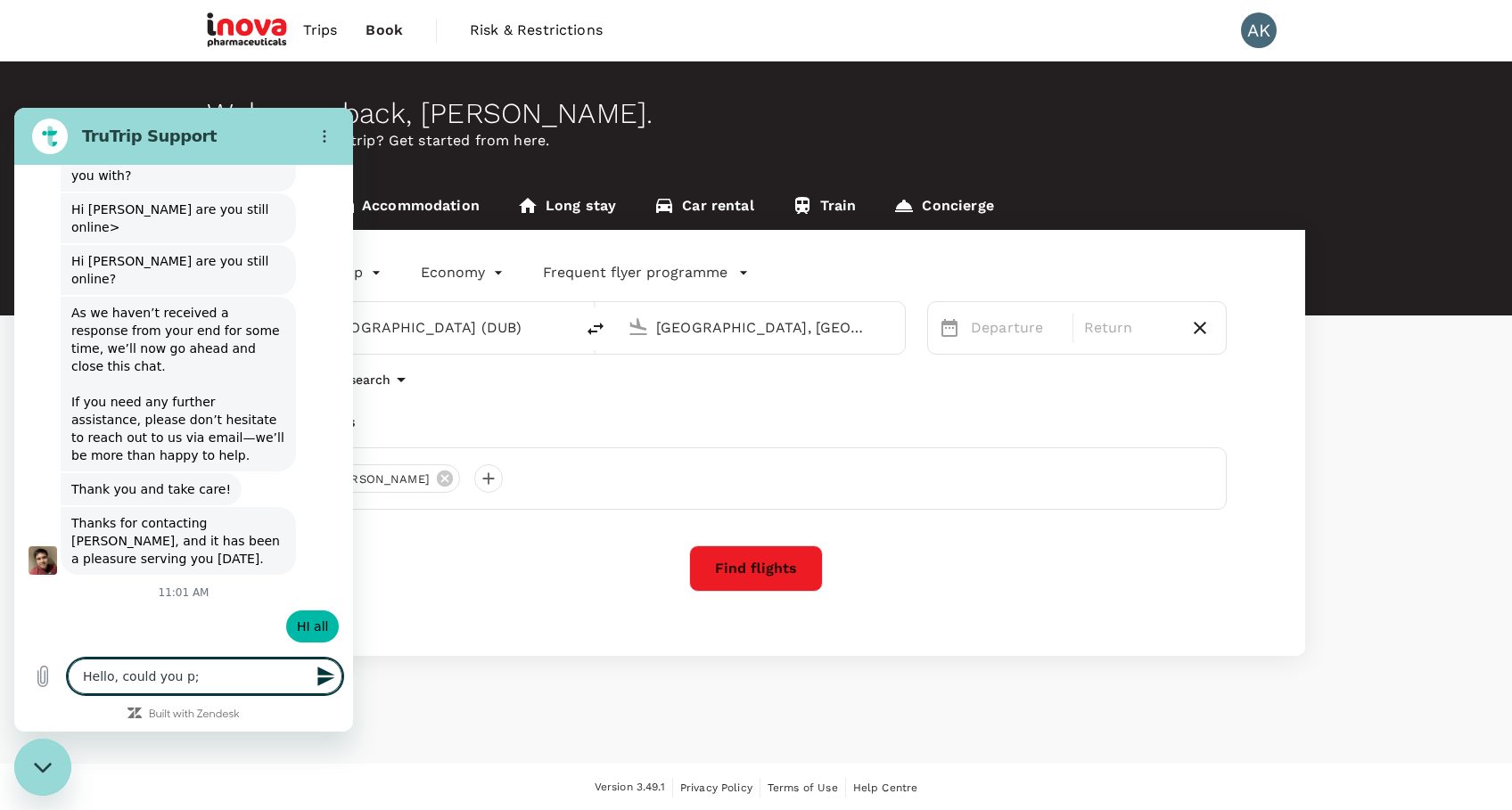
type textarea "x"
type textarea "Hello, could you pl"
type textarea "x"
type textarea "Hello, could you ple"
type textarea "x"
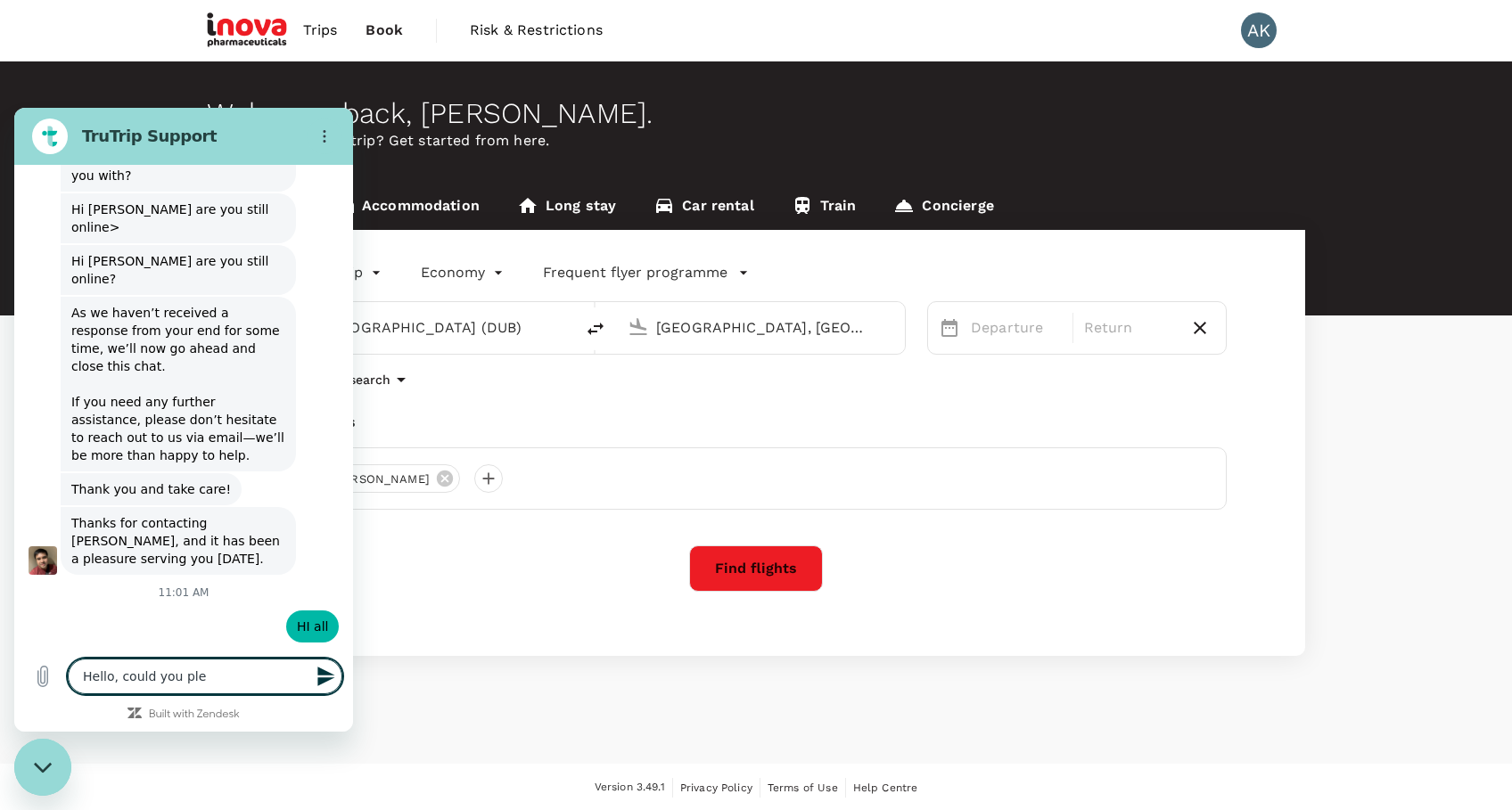
type textarea "Hello, could you plea"
type textarea "x"
type textarea "Hello, could you pleas"
type textarea "x"
type textarea "Hello, could you please"
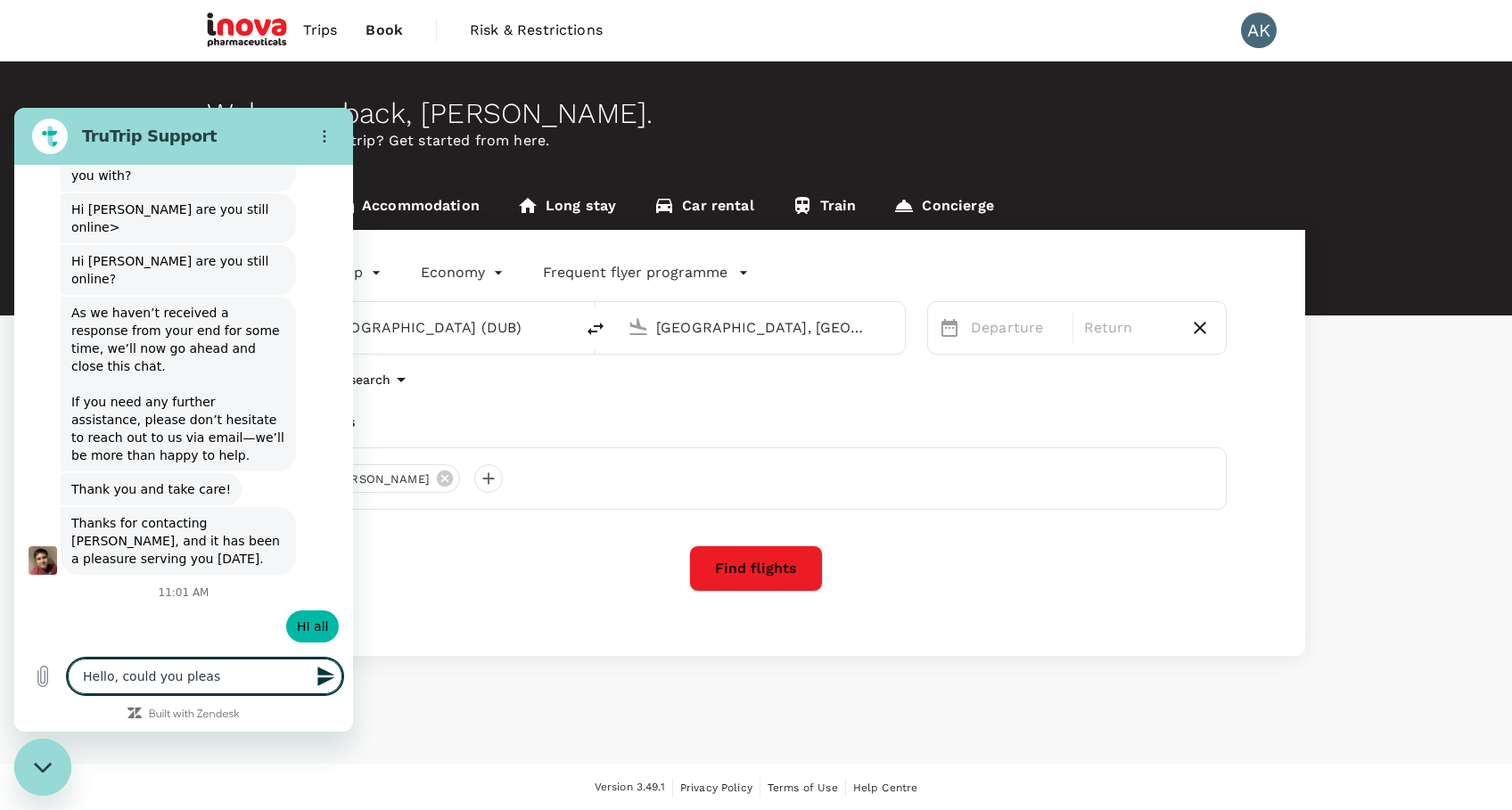
type textarea "x"
type textarea "Hello, could you please"
type textarea "x"
type textarea "Hello, could you please a"
type textarea "x"
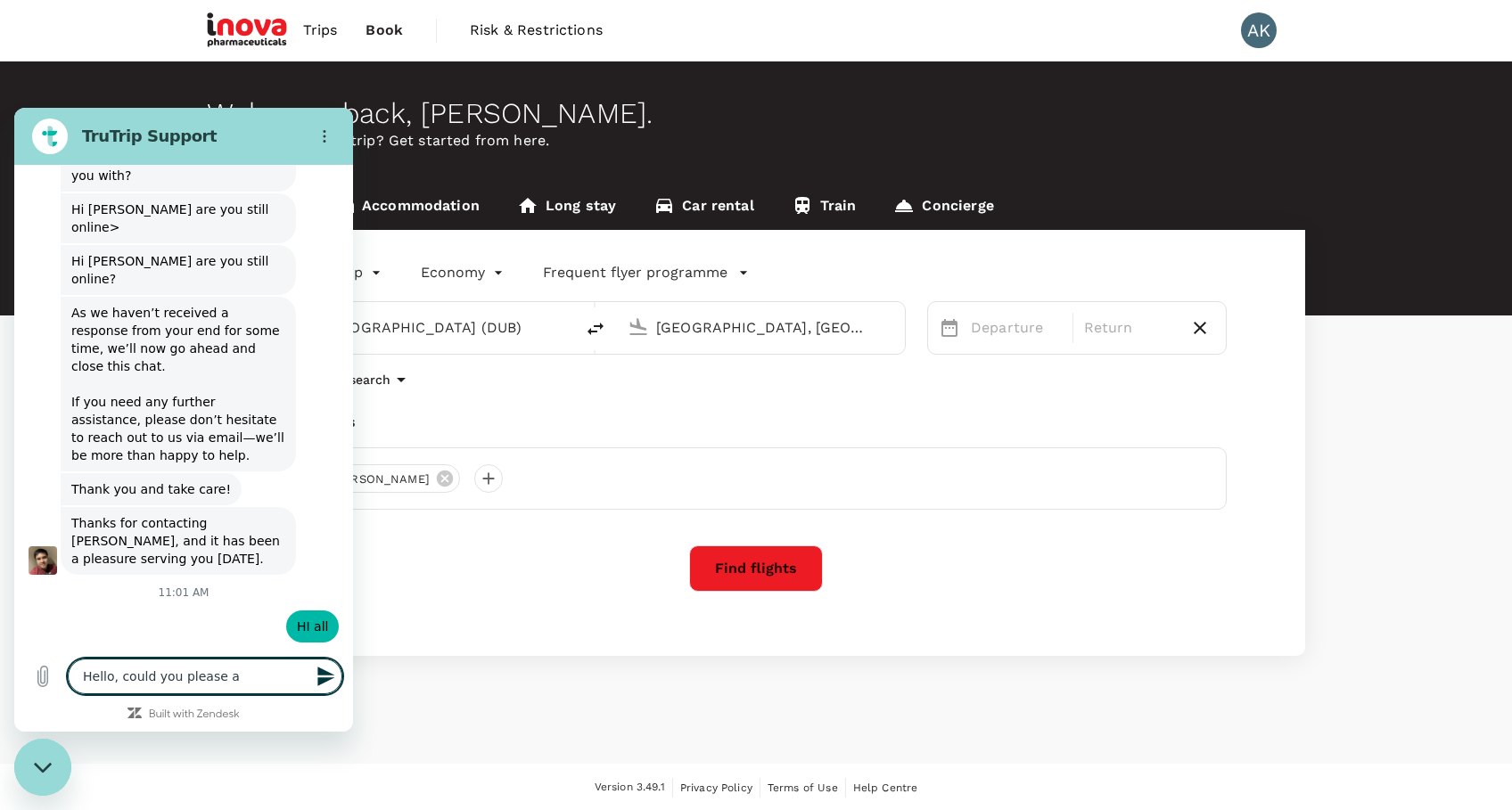
type textarea "Hello, could you please ad"
type textarea "x"
type textarea "Hello, could you please adv"
type textarea "x"
type textarea "Hello, could you please advs"
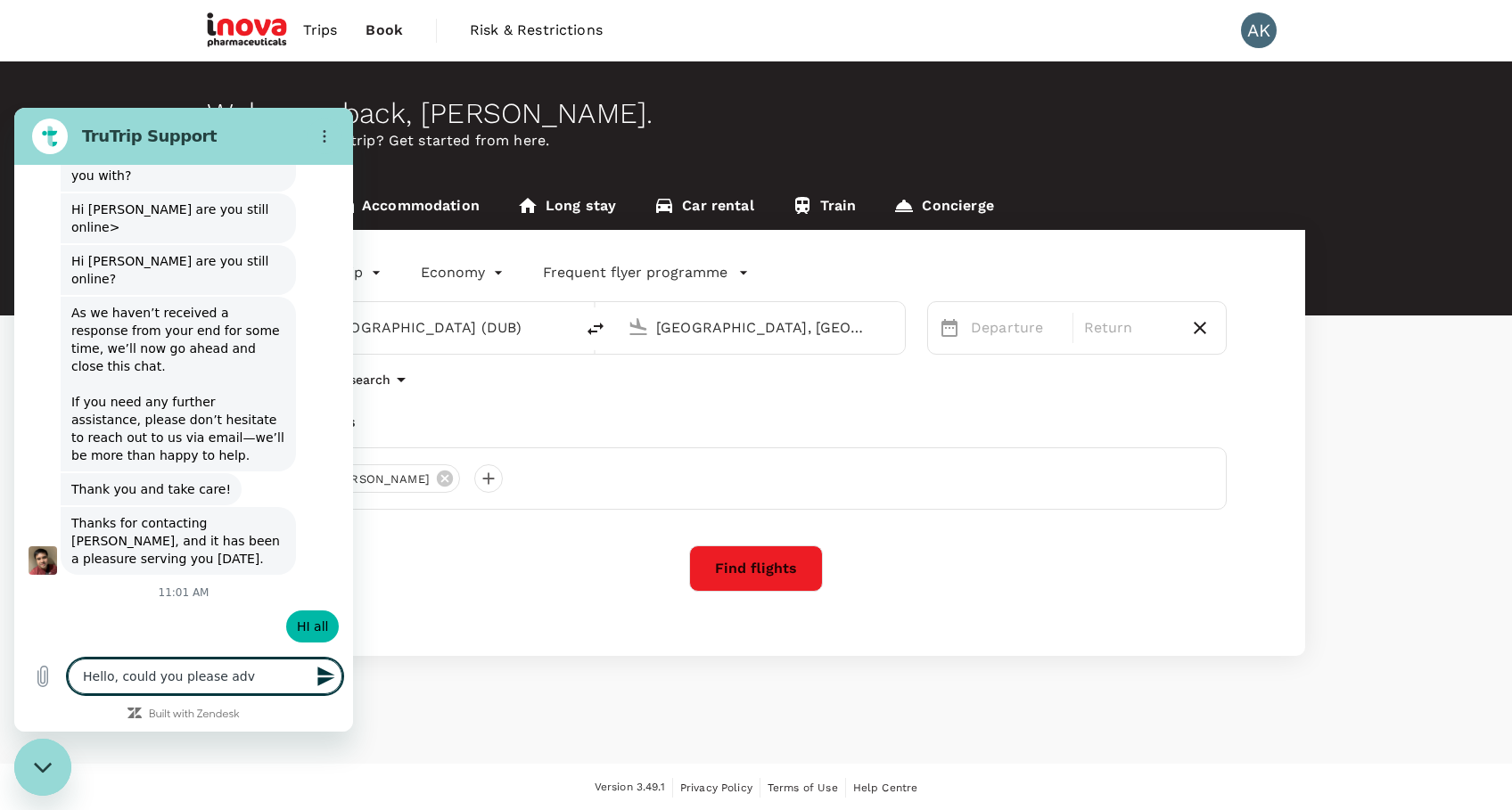
type textarea "x"
type textarea "Hello, could you please advsi"
type textarea "x"
type textarea "Hello, could you please advsie"
type textarea "x"
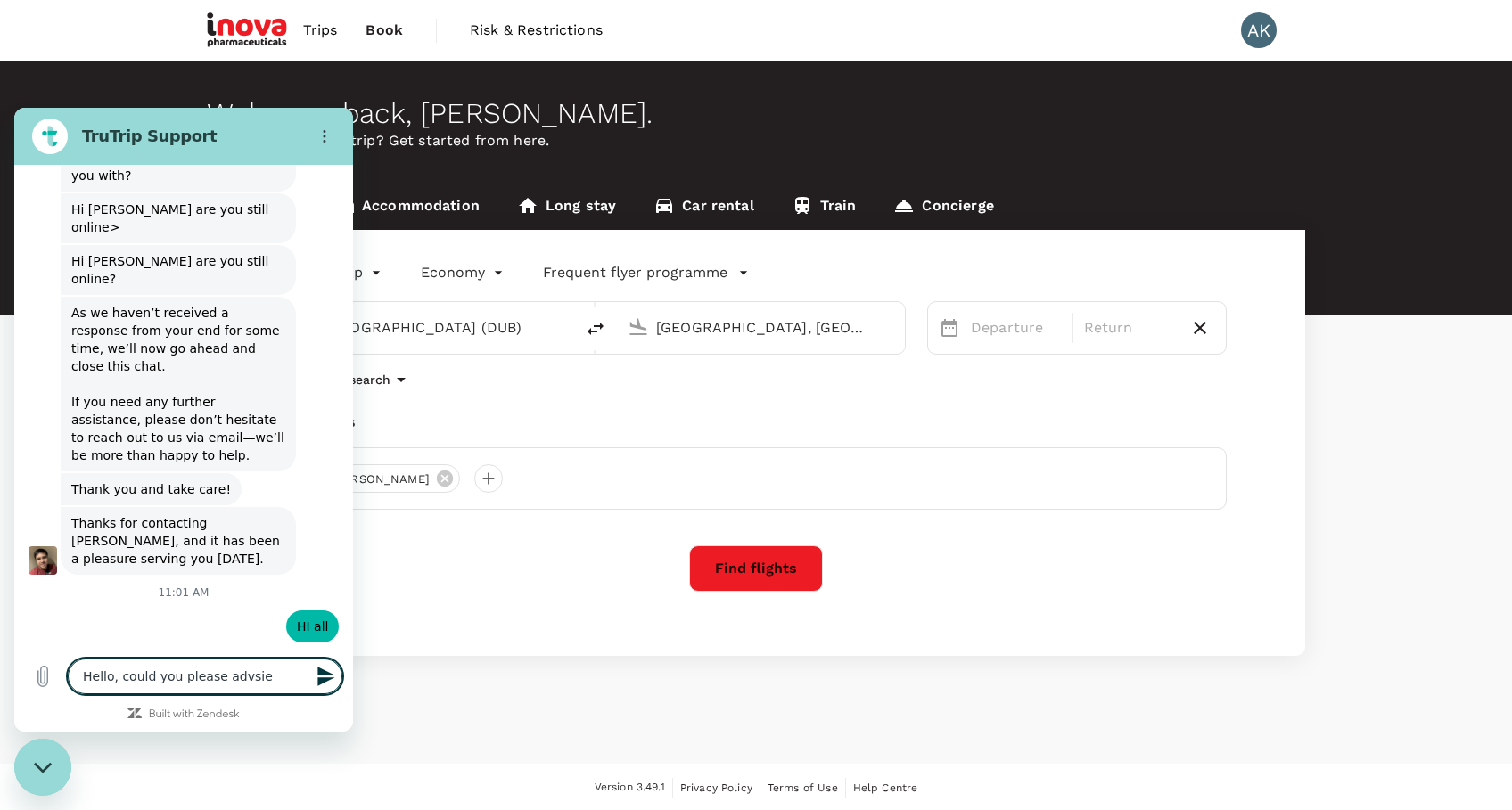
type textarea "Hello, could you please advsie"
type textarea "x"
type textarea "Hello, could you please advsie o"
type textarea "x"
type textarea "Hello, could you please advsie"
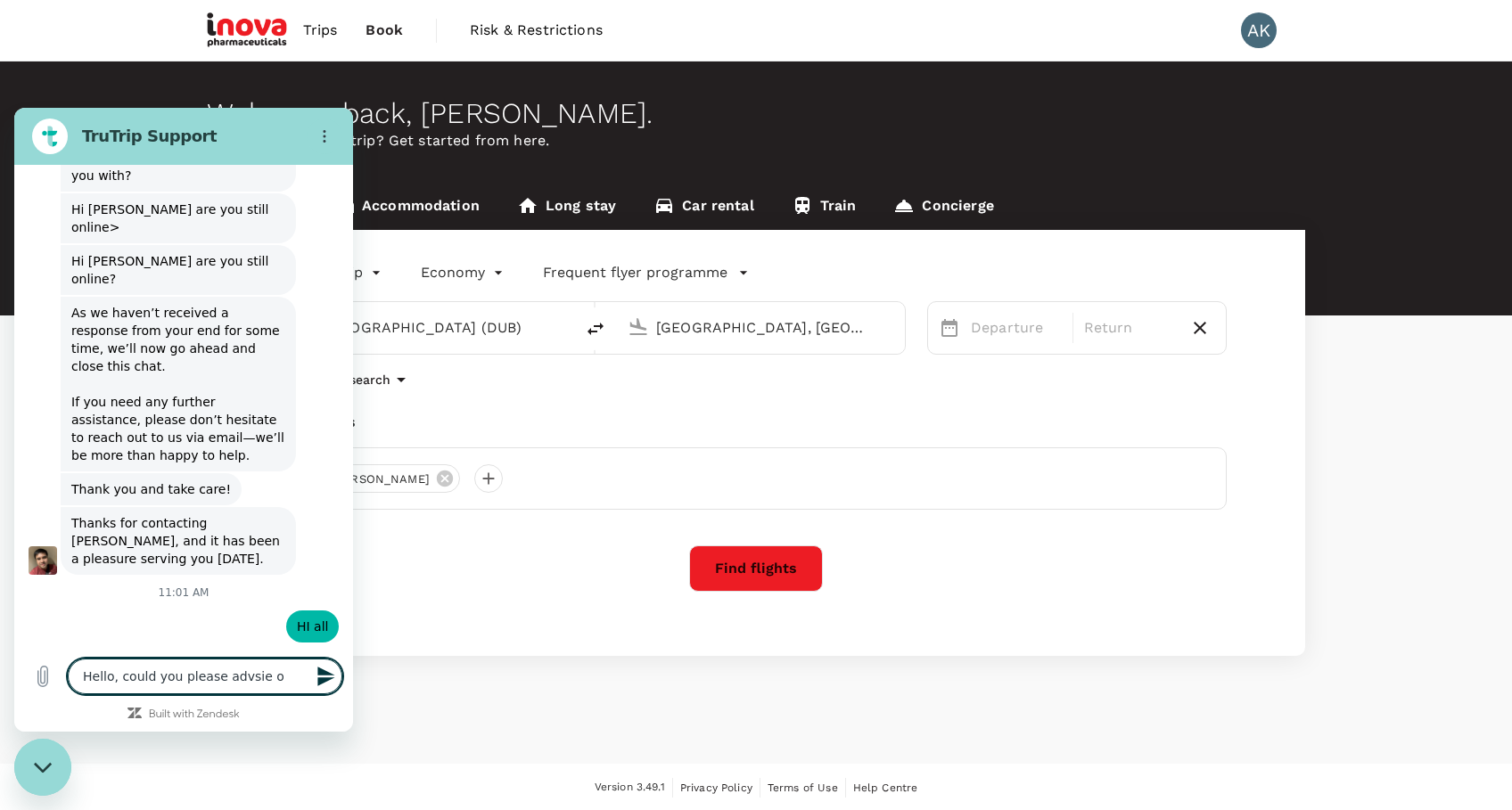
type textarea "x"
type textarea "Hello, could you please advsie"
type textarea "x"
type textarea "Hello, could you please advsi"
type textarea "x"
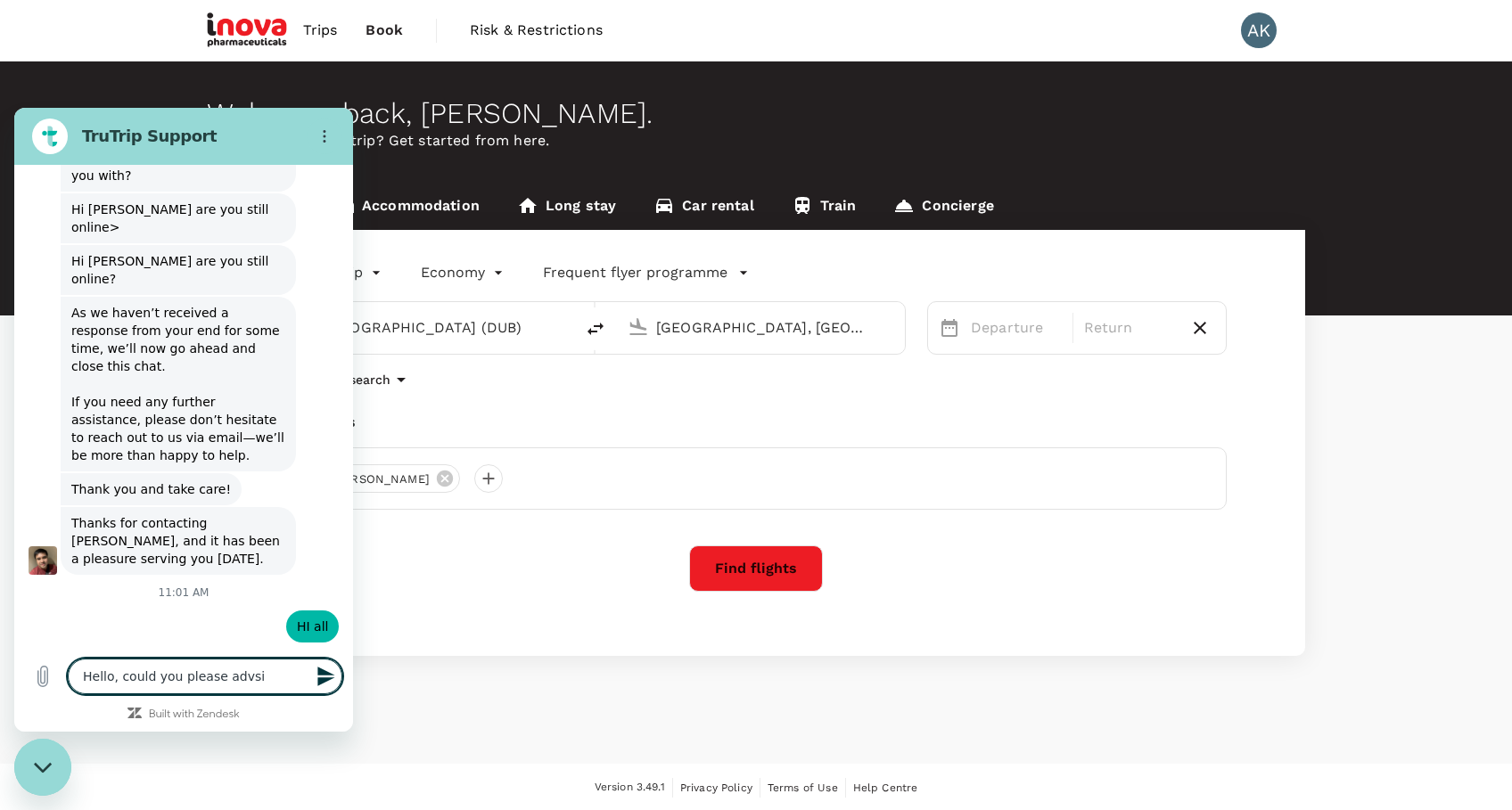
type textarea "Hello, could you please advs"
type textarea "x"
type textarea "Hello, could you please adv"
type textarea "x"
type textarea "Hello, could you please advi"
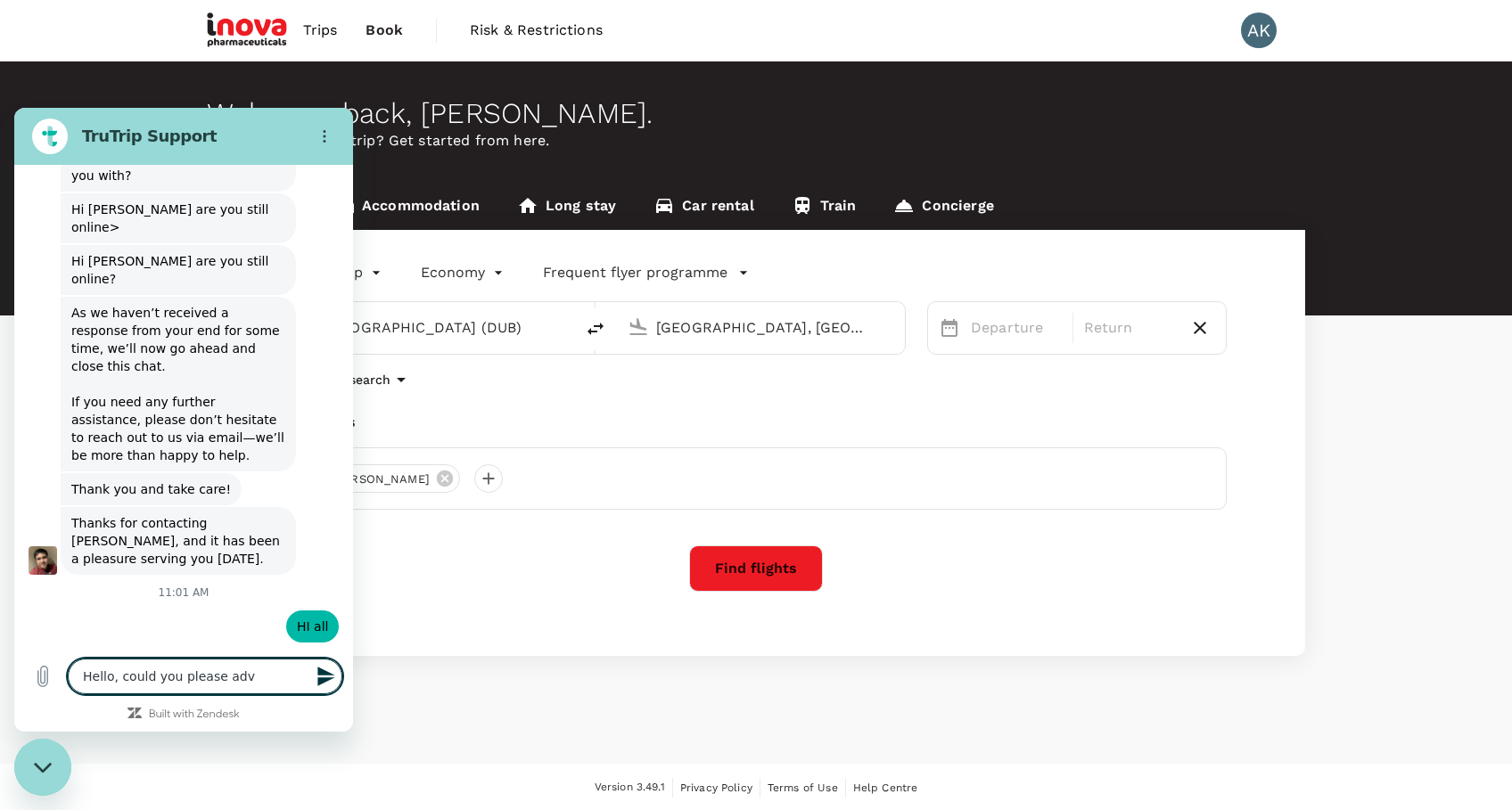
type textarea "x"
type textarea "Hello, could you please advis"
type textarea "x"
type textarea "Hello, could you please advise"
type textarea "x"
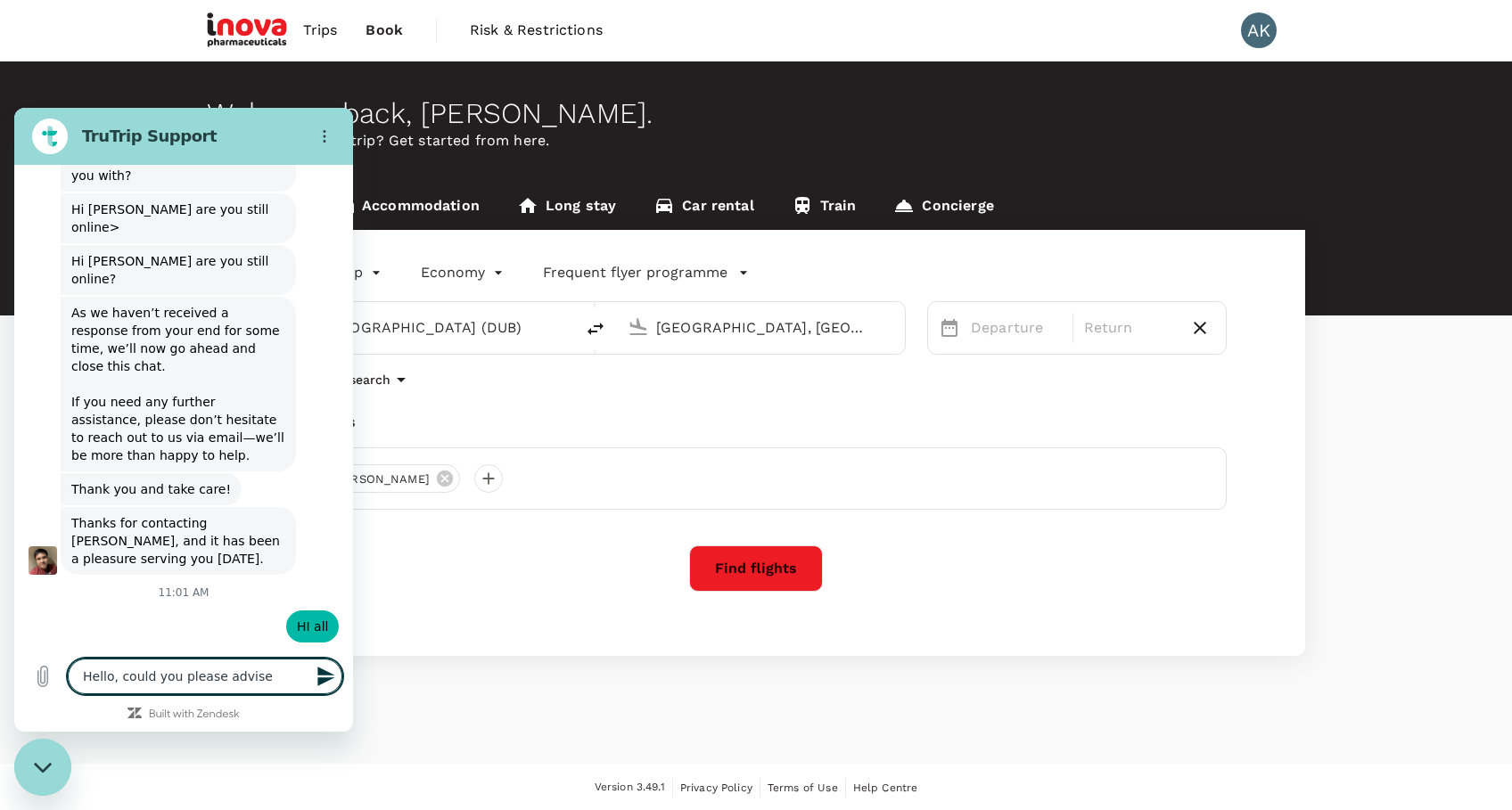
type textarea "Hello, could you please advise"
type textarea "x"
type textarea "Hello, could you please advise oi"
type textarea "x"
type textarea "Hello, could you please advise o"
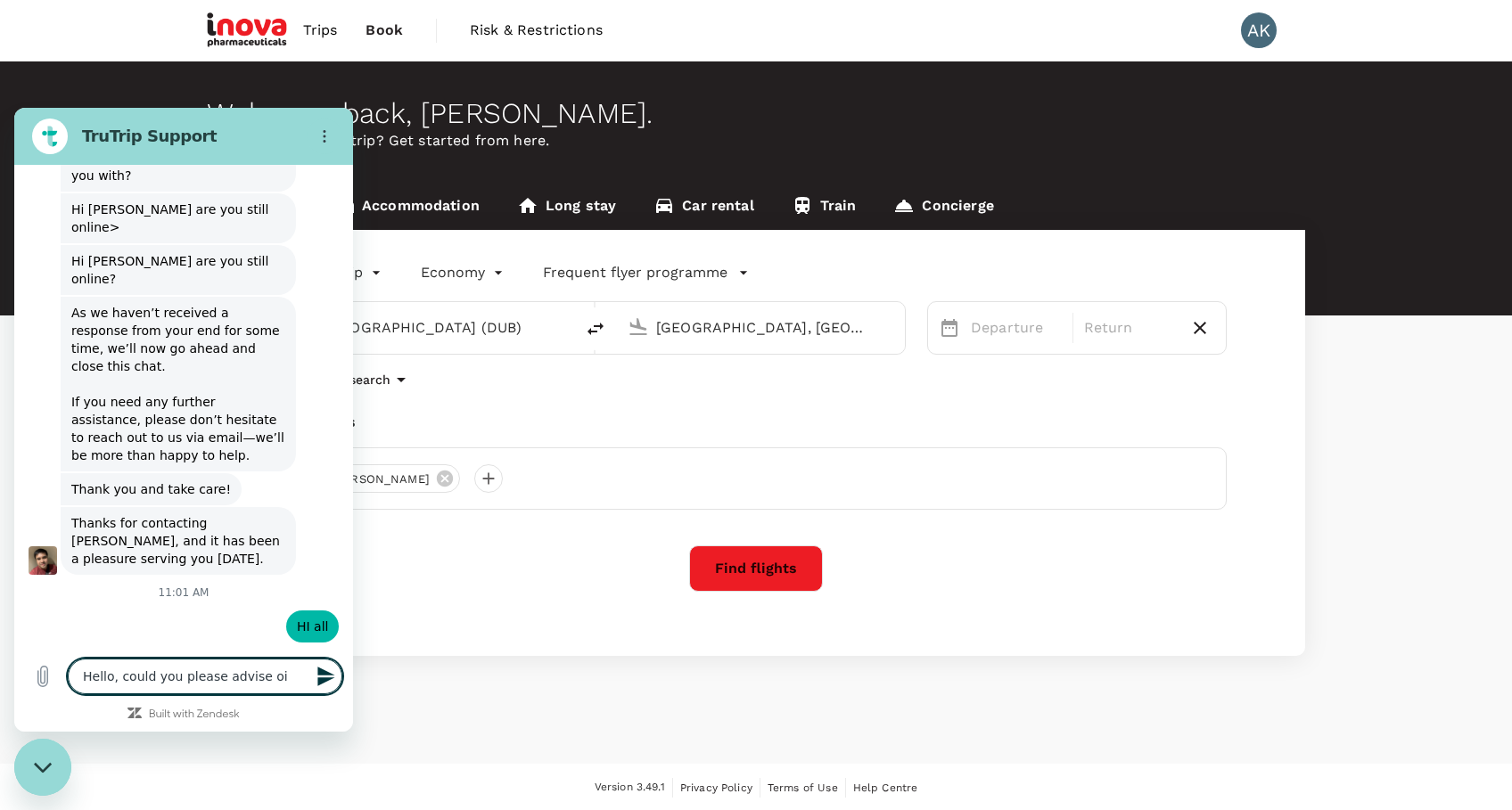
type textarea "x"
type textarea "Hello, could you please advise on"
type textarea "x"
type textarea "Hello, could you please advise on"
type textarea "x"
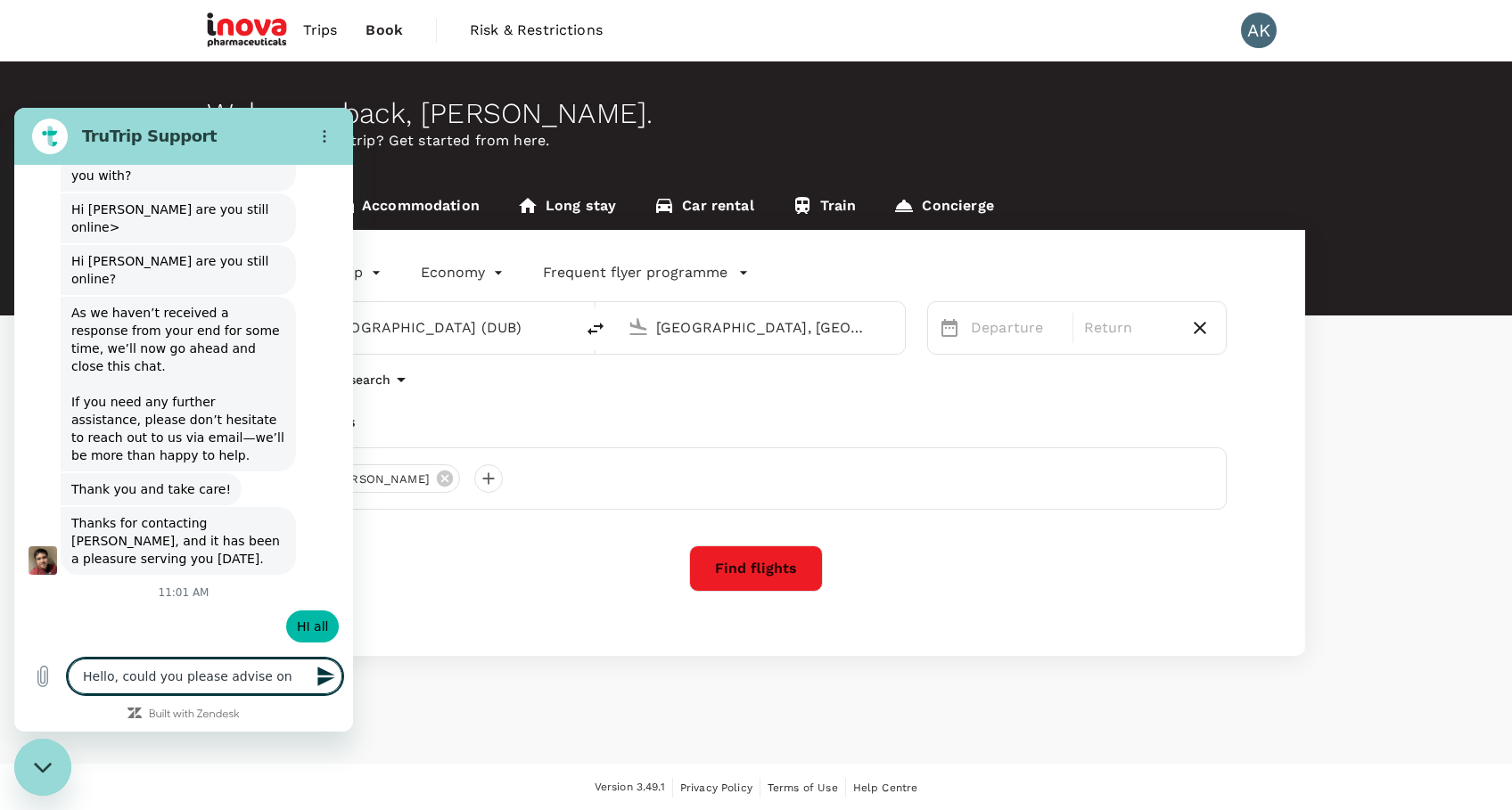
type textarea "Hello, could you please advise on s"
type textarea "x"
type textarea "Hello, could you please advise on st"
type textarea "x"
type textarea "Hello, could you please advise on sta"
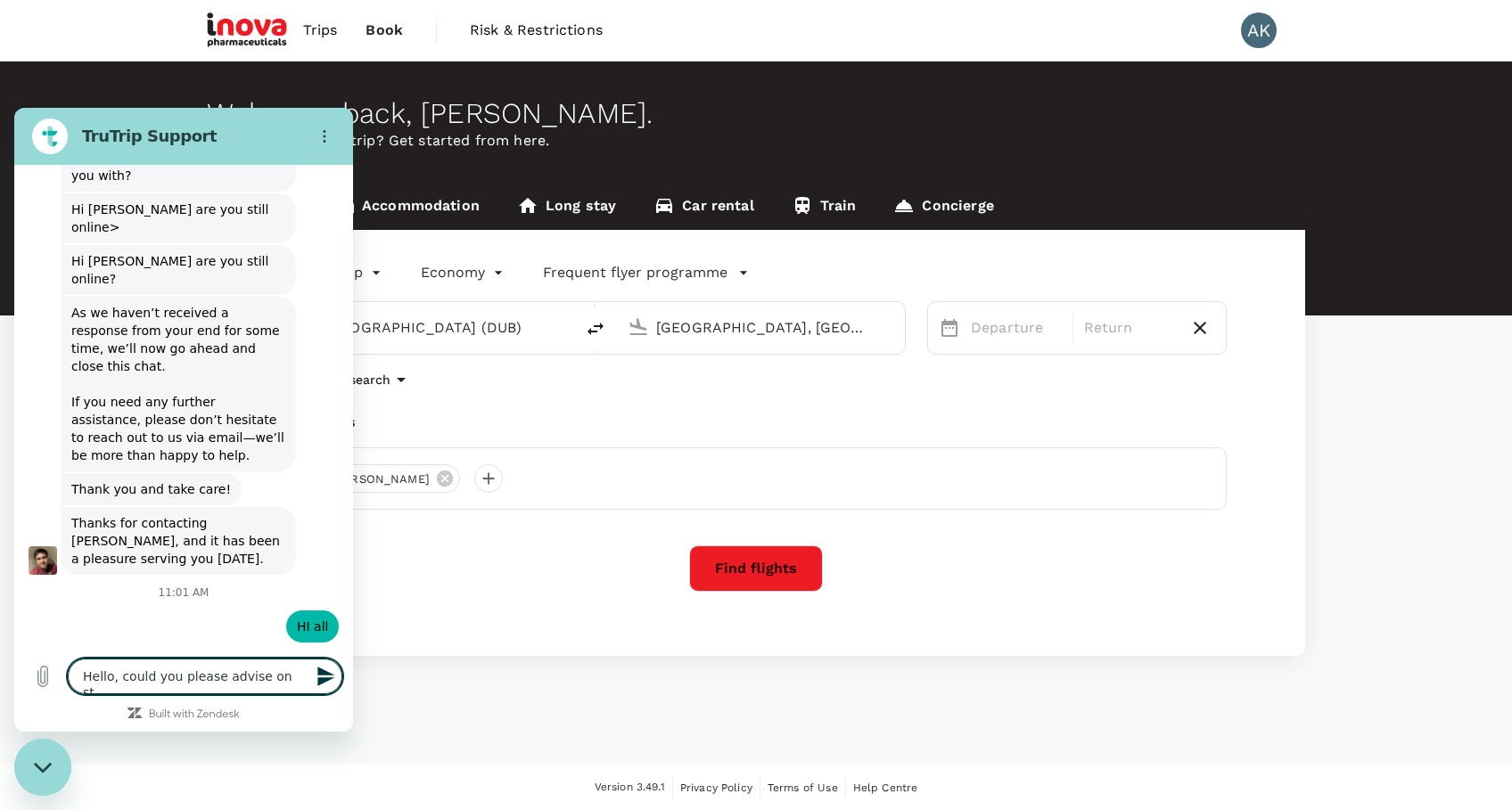
type textarea "x"
type textarea "Hello, could you please advise on stat"
type textarea "x"
type textarea "Hello, could you please advise on statu"
type textarea "x"
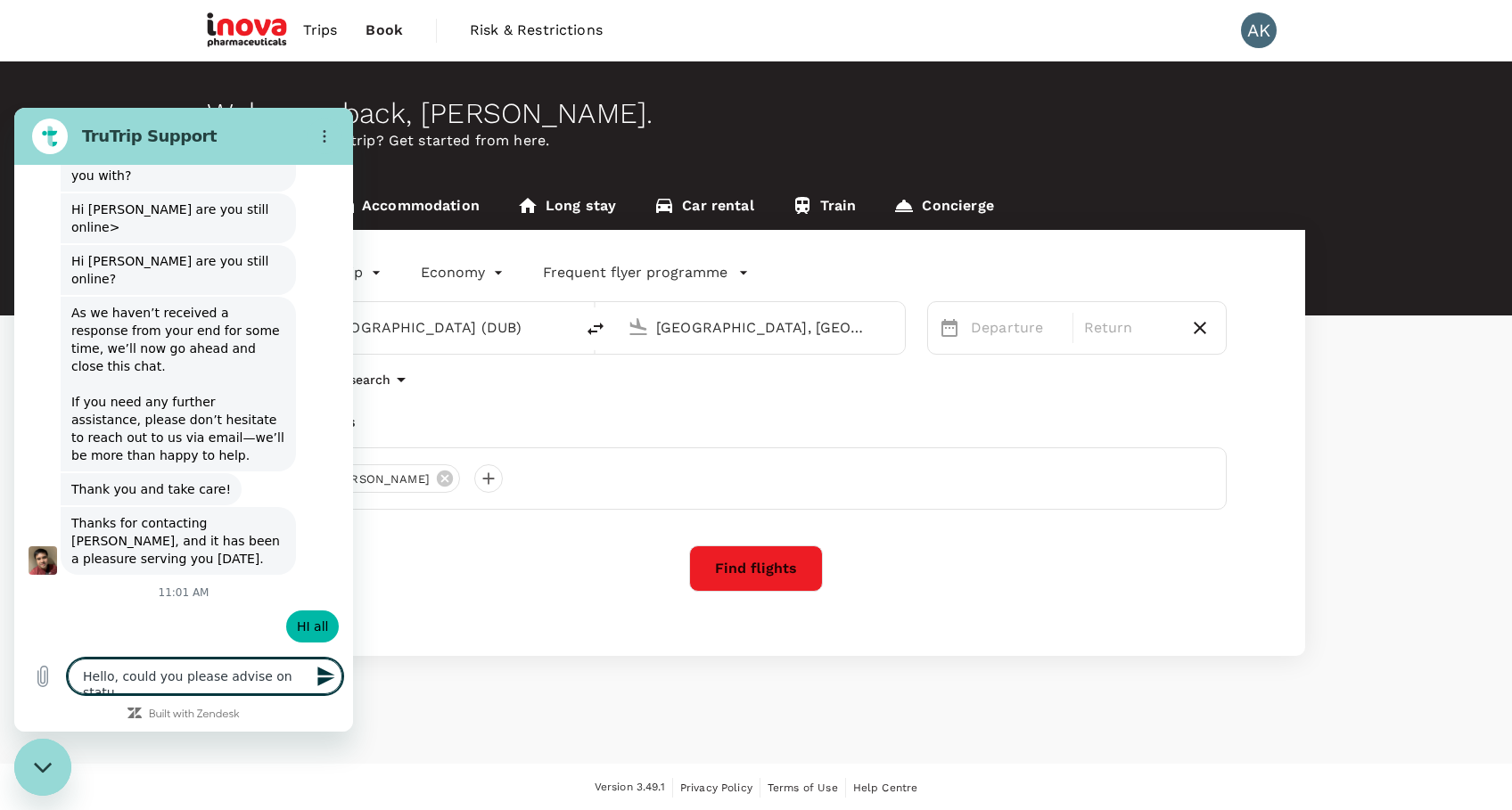
type textarea "Hello, could you please advise on status"
type textarea "x"
type textarea "Hello, could you please advise on status"
type textarea "x"
type textarea "Hello, could you please advise on status"
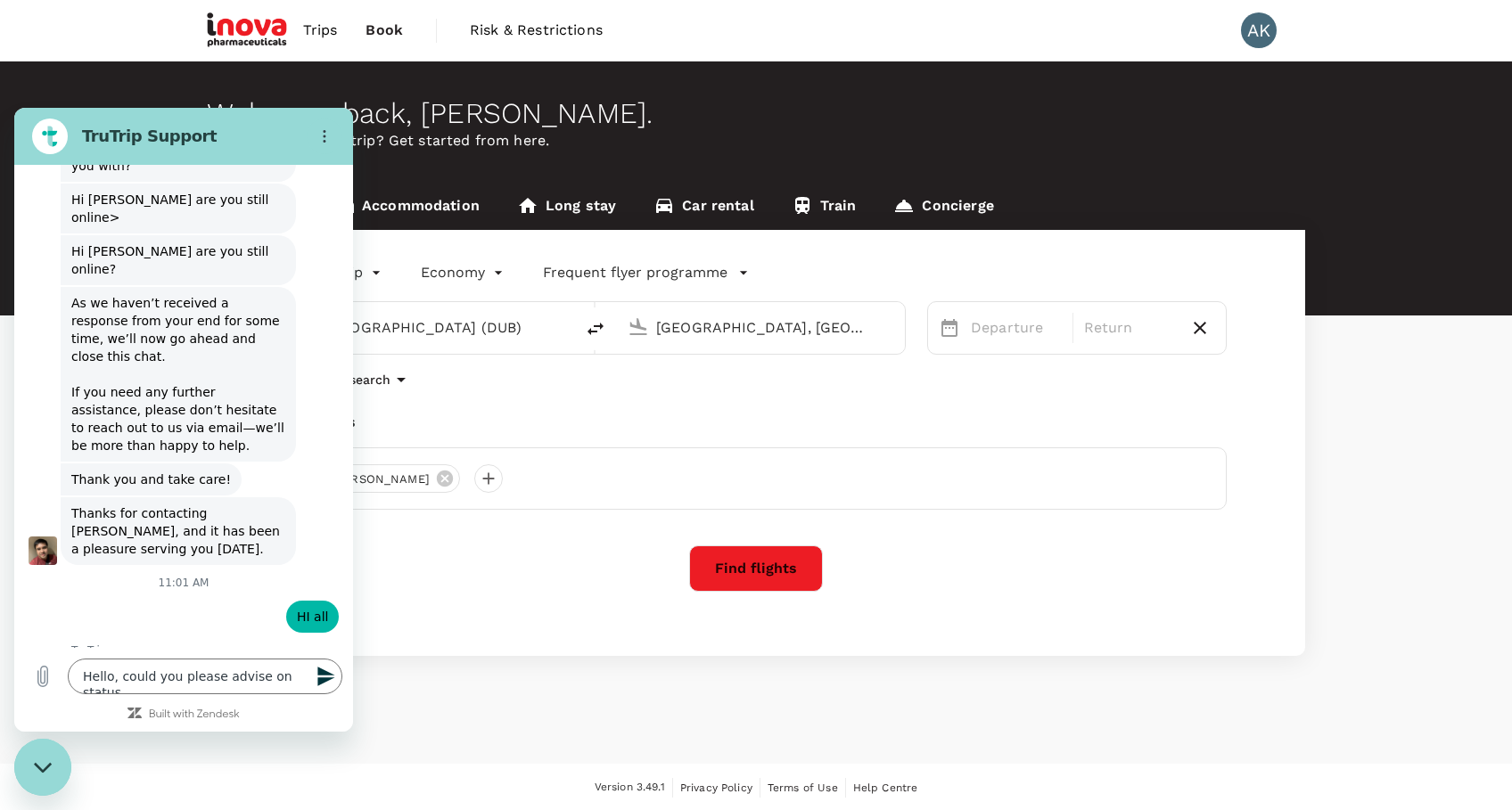
scroll to position [7692, 0]
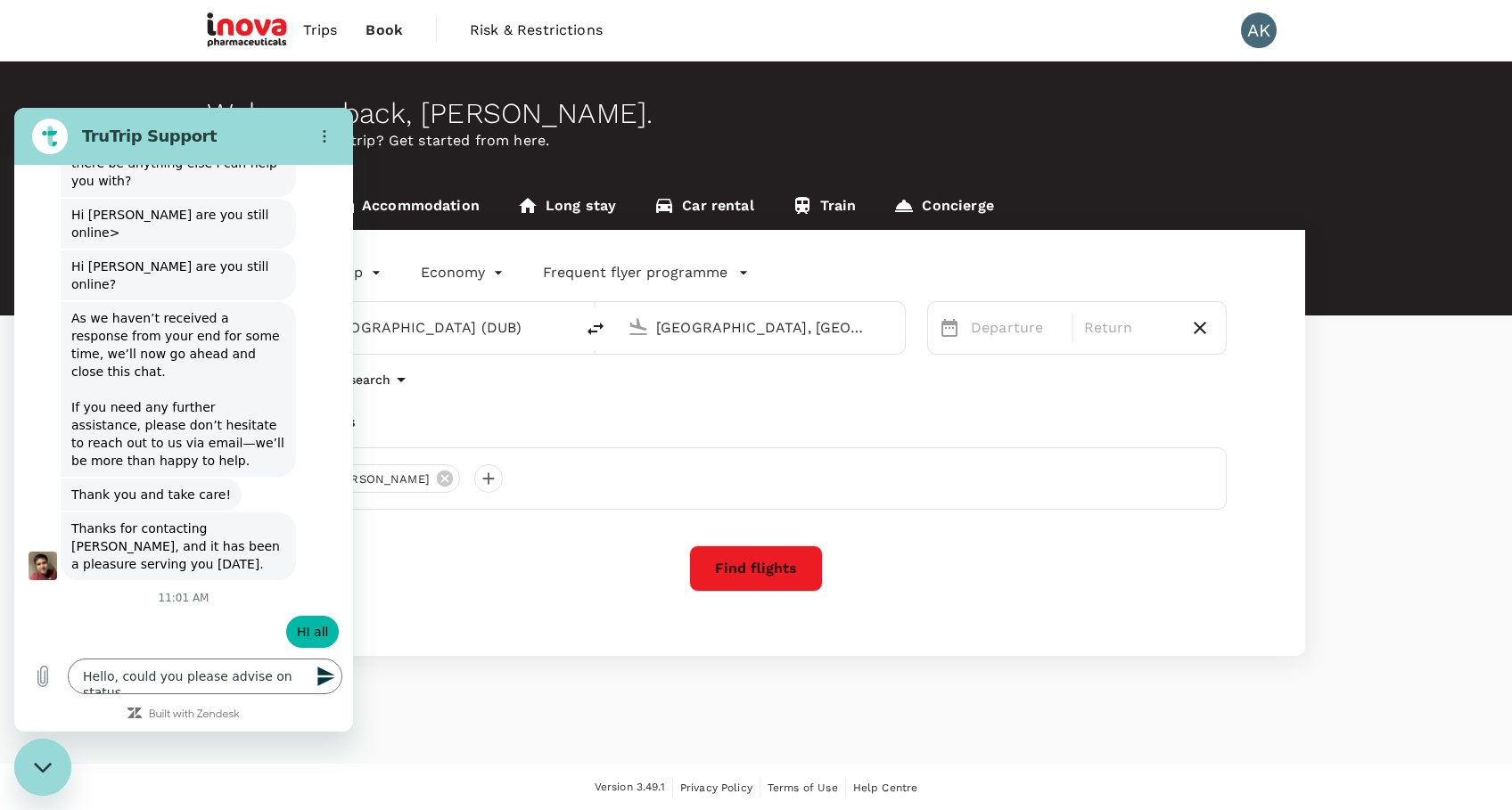
type textarea "x"
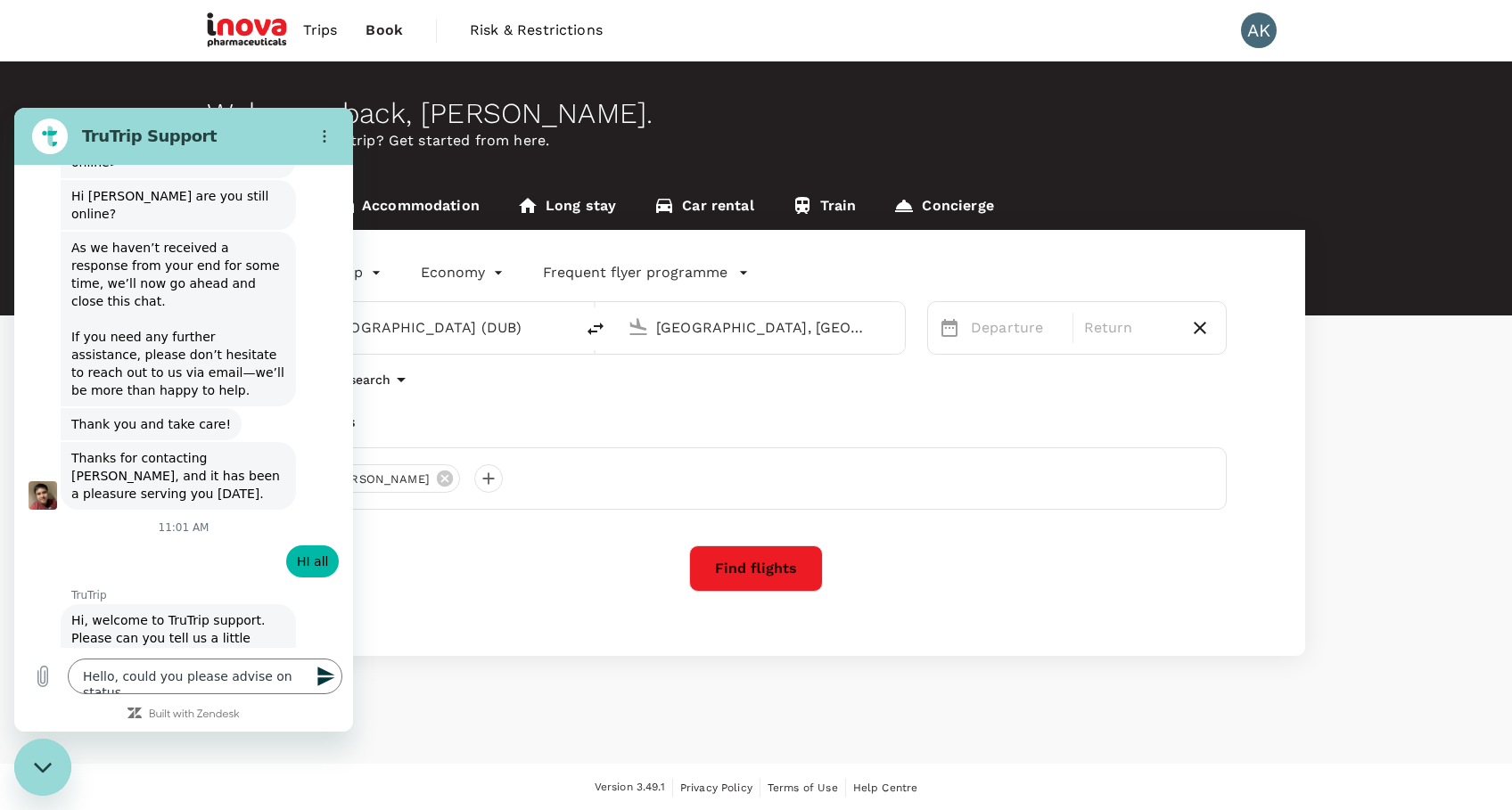
scroll to position [7751, 0]
click at [304, 680] on textarea "Hello, could you please advise on status" at bounding box center [205, 676] width 275 height 36
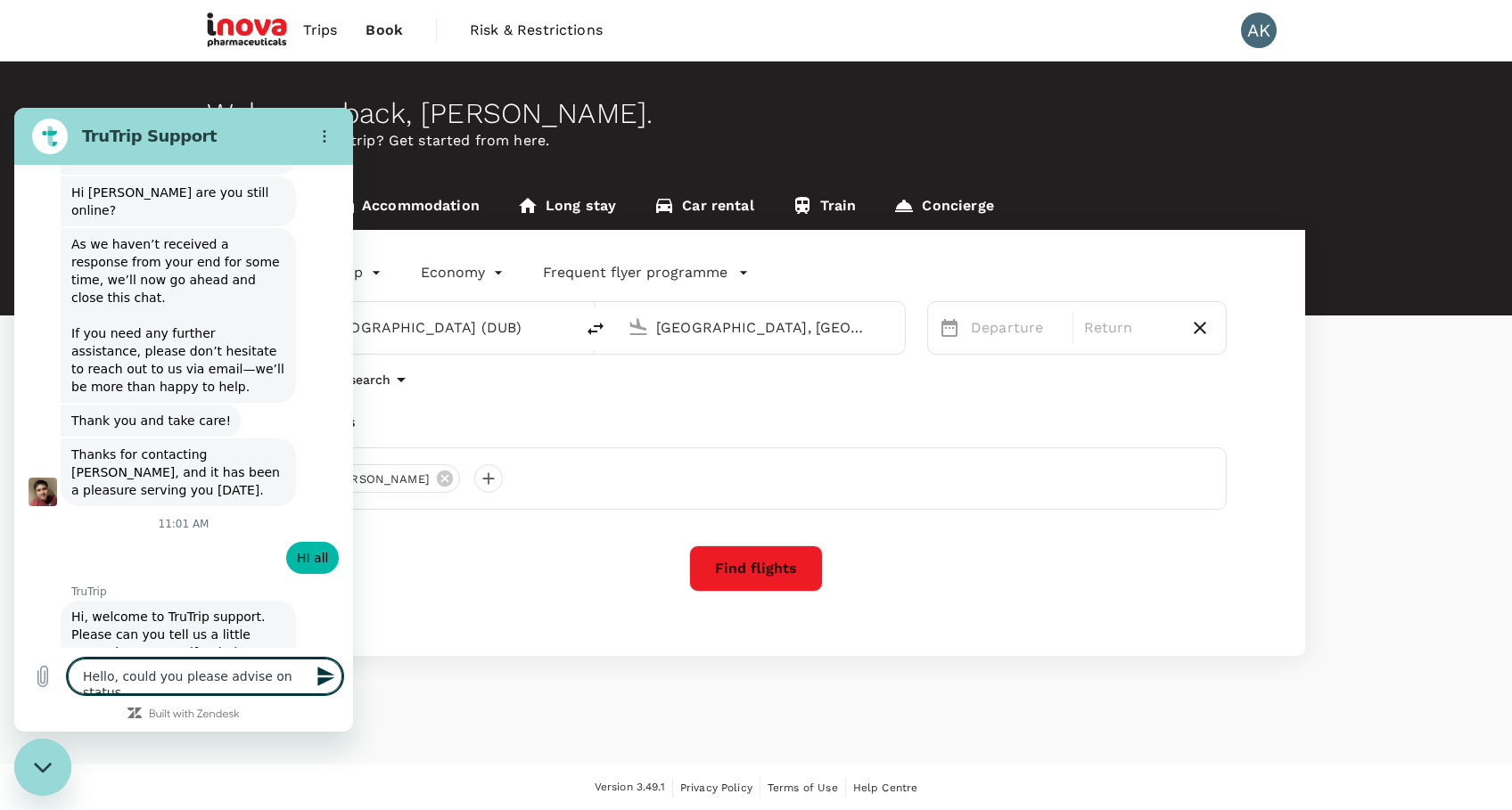
type textarea "Hello, could you please advise on status o"
type textarea "x"
type textarea "Hello, could you please advise on status of"
type textarea "x"
type textarea "Hello, could you please advise on status of"
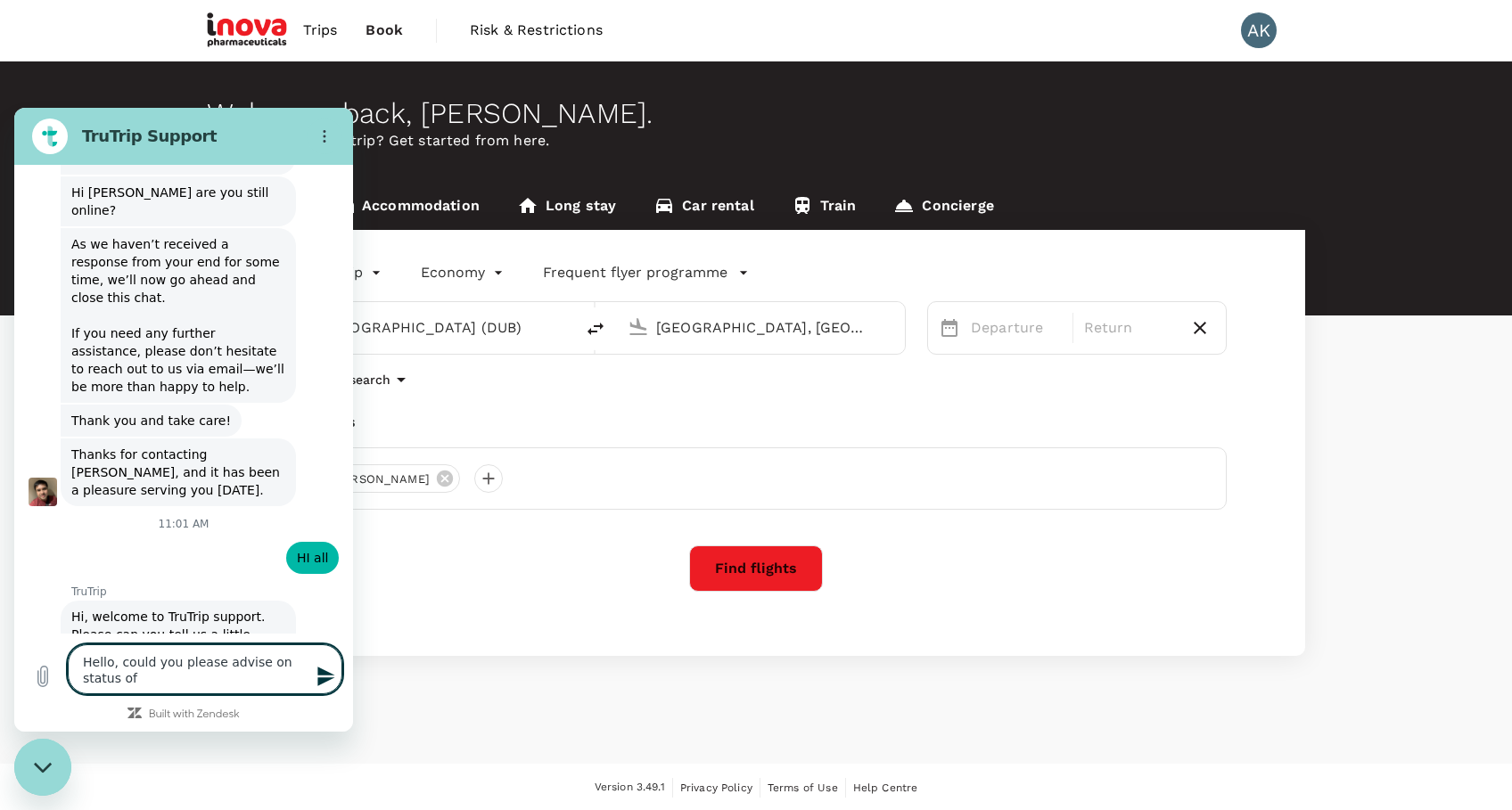
type textarea "x"
paste textarea "158880"
type textarea "Hello, could you please advise on status of 158880"
type textarea "x"
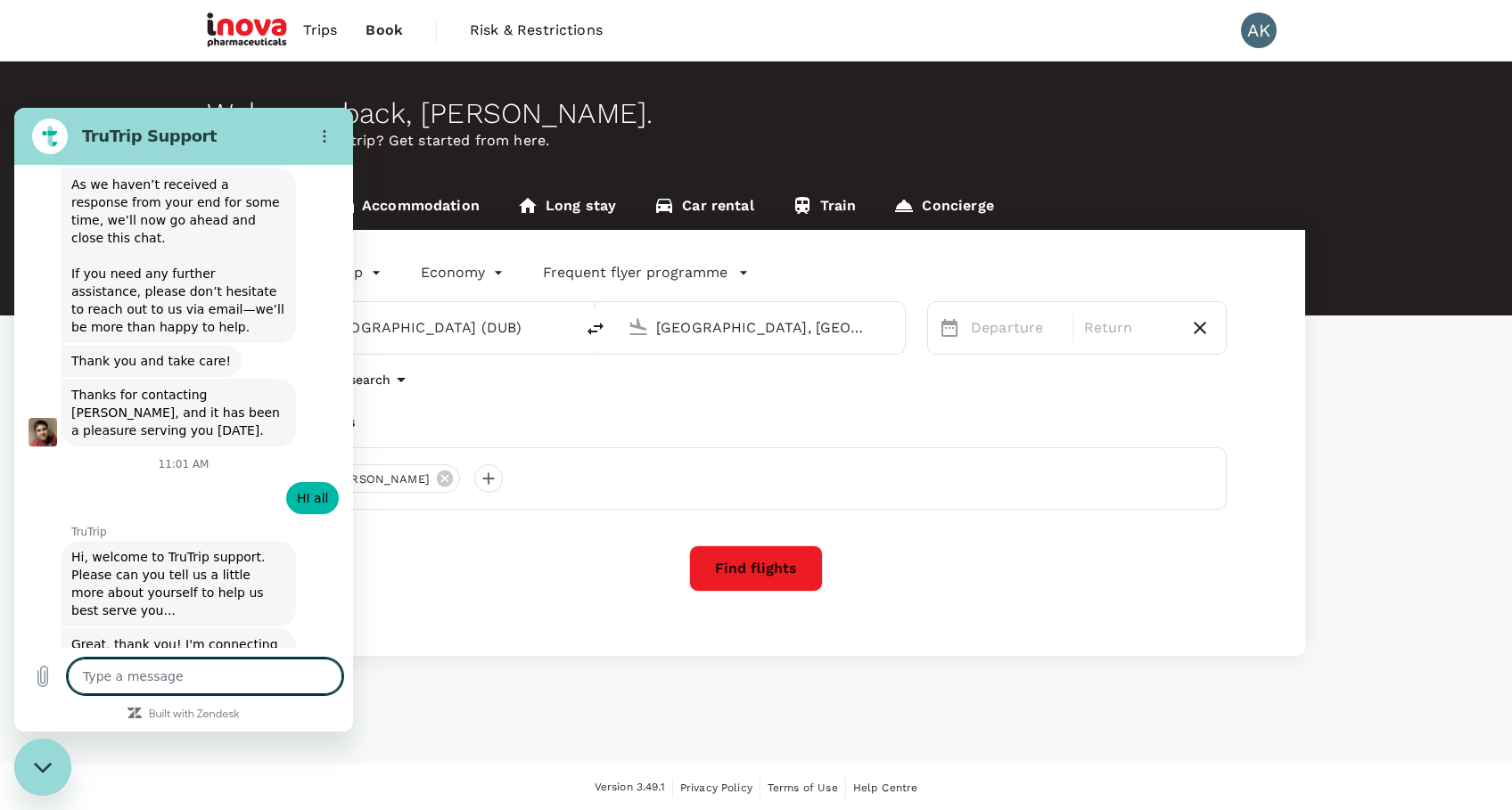
type textarea "x"
type textarea "T"
type textarea "x"
type textarea "Th"
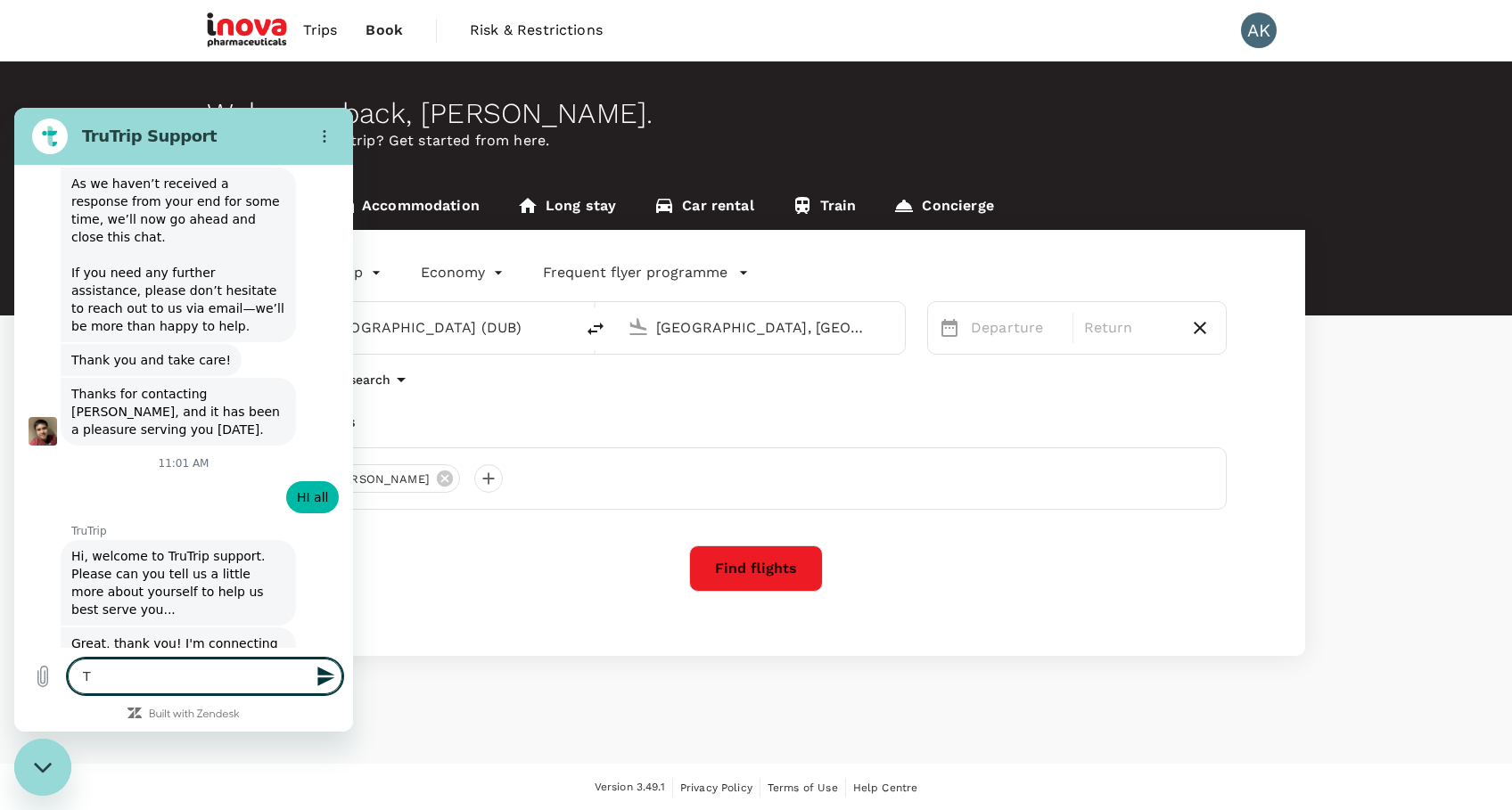
type textarea "x"
type textarea "The"
type textarea "x"
type textarea "Ther"
type textarea "x"
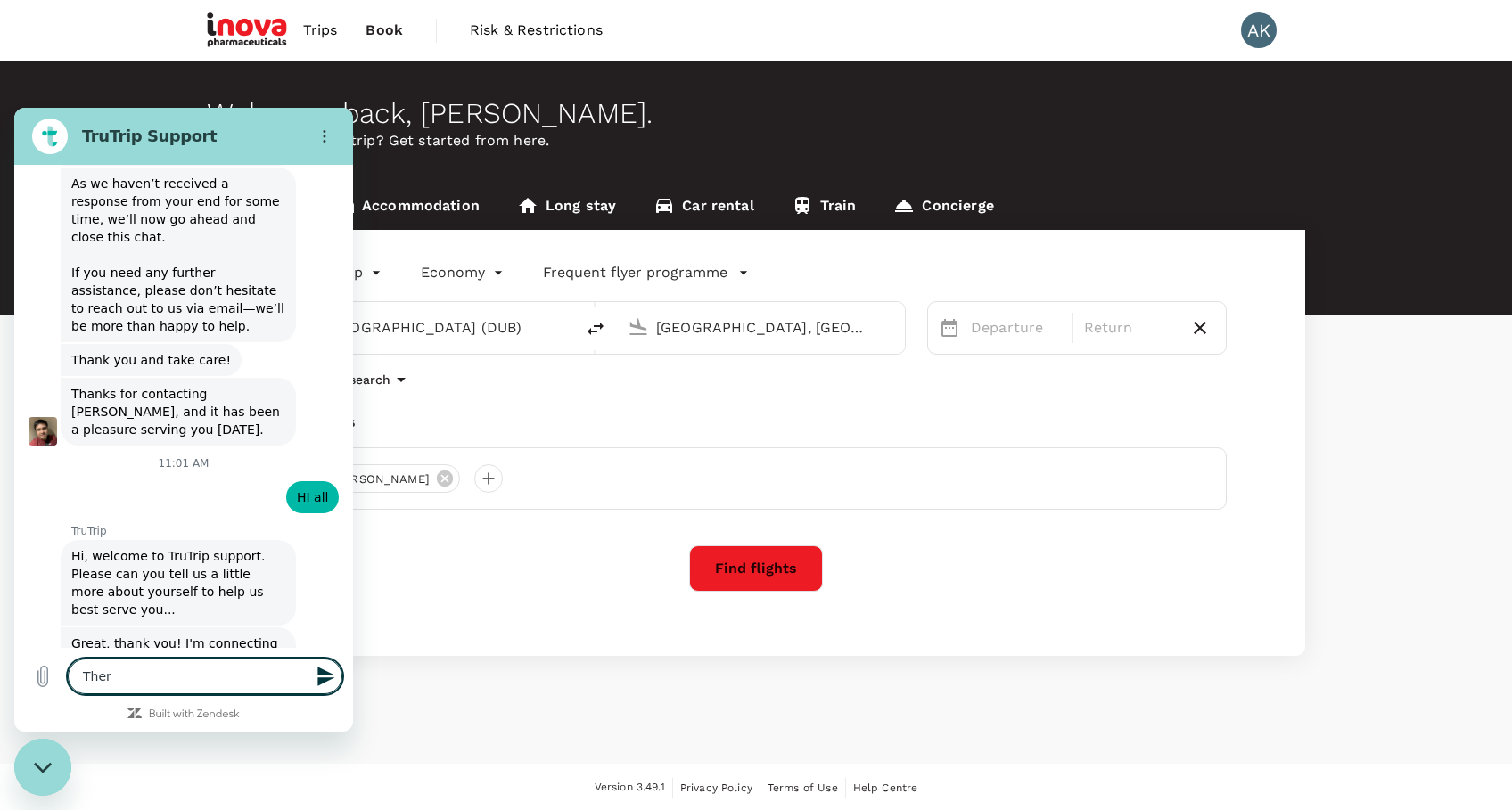
type textarea "There"
type textarea "x"
type textarea "There"
type textarea "x"
type textarea "There w"
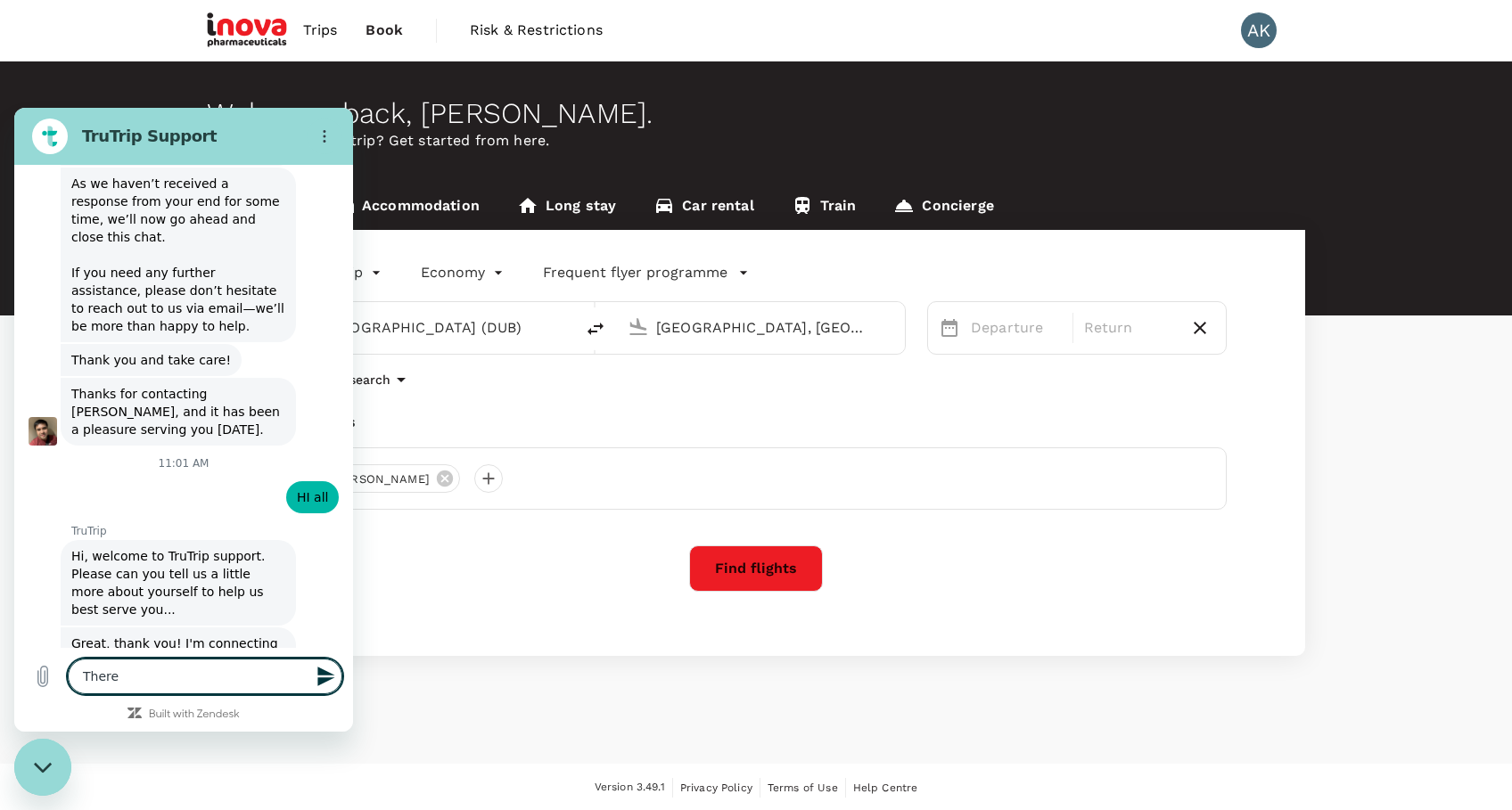
type textarea "x"
type textarea "There wa"
type textarea "x"
type textarea "There was"
type textarea "x"
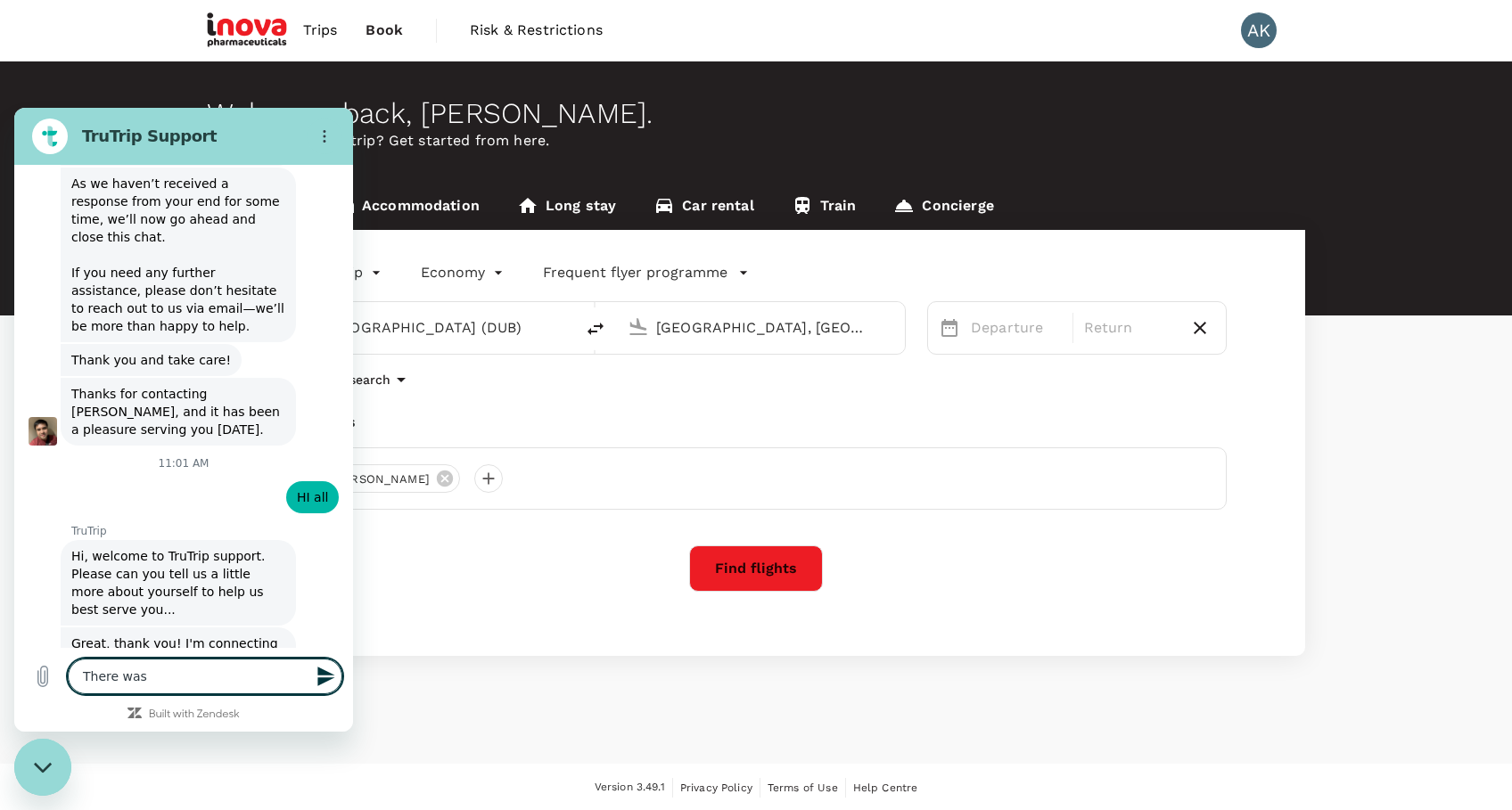
type textarea "There was"
type textarea "x"
type textarea "There was r"
type textarea "x"
type textarea "There was re"
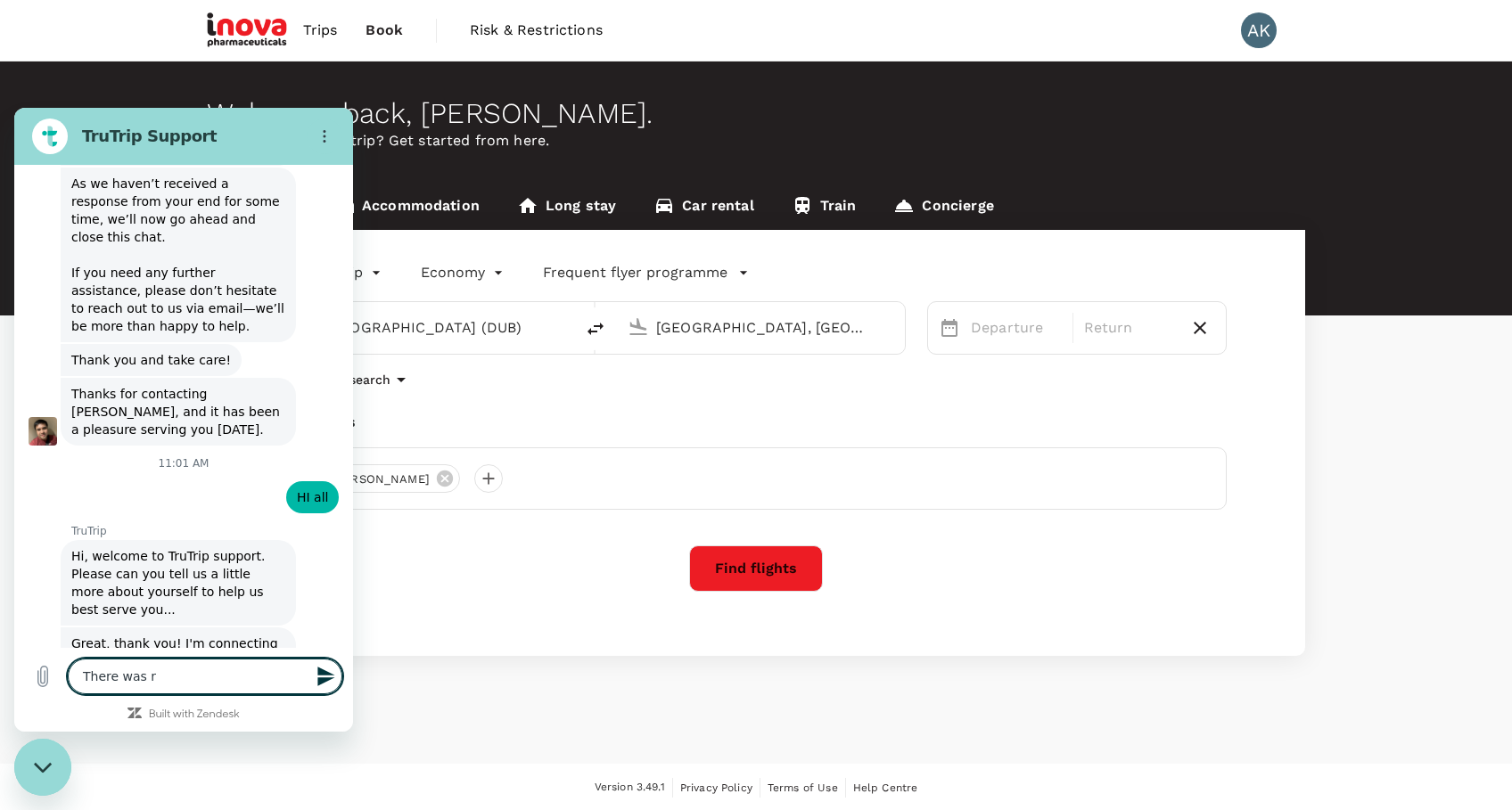
type textarea "x"
type textarea "There was r"
type textarea "x"
click at [140, 671] on textarea "There was a" at bounding box center [205, 676] width 275 height 36
click at [193, 674] on textarea "There was a" at bounding box center [205, 676] width 275 height 36
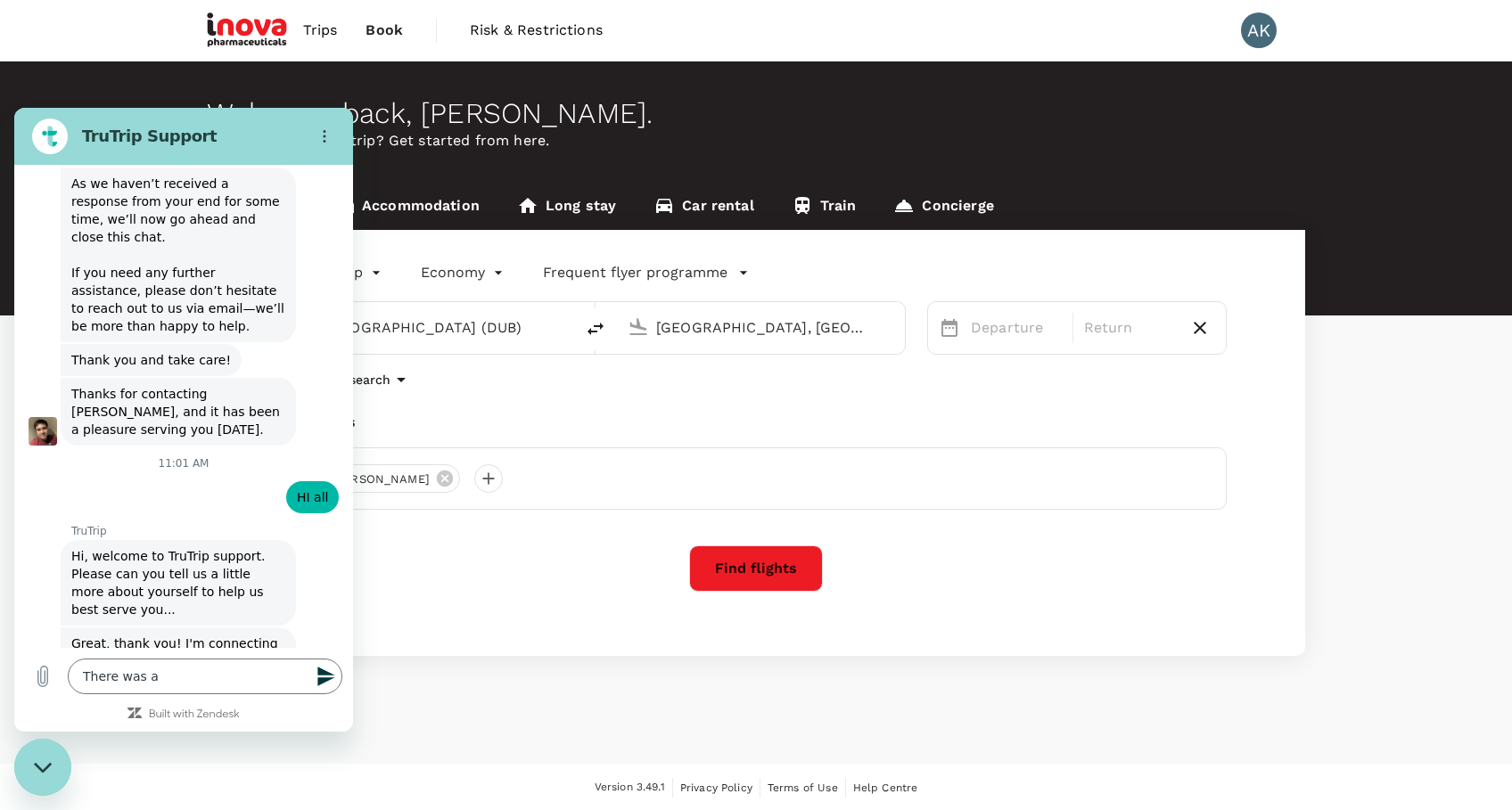
click at [865, 418] on div "Travellers" at bounding box center [756, 421] width 941 height 21
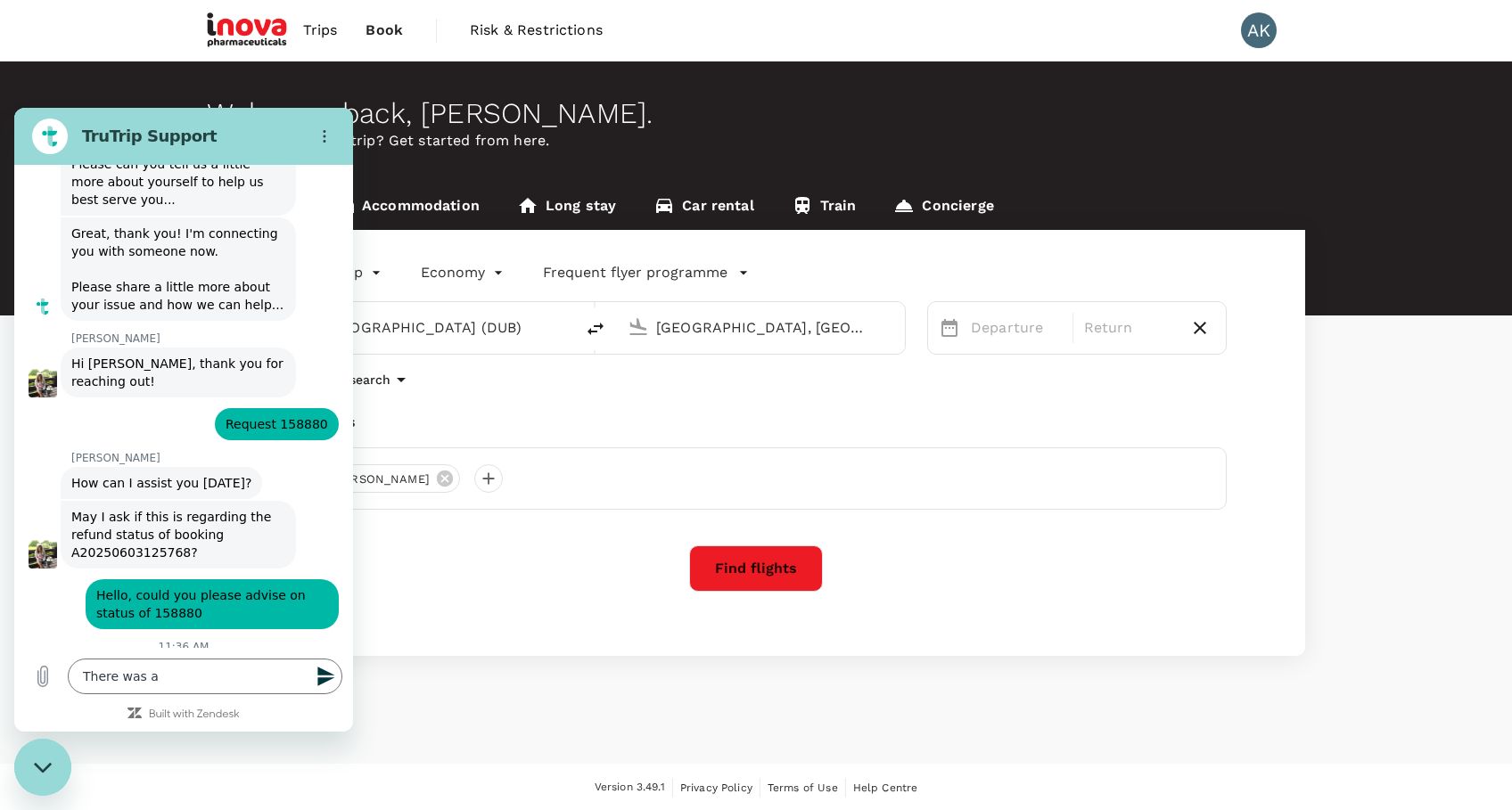
scroll to position [8318, 0]
